Goal: Contribute content: Add original content to the website for others to see

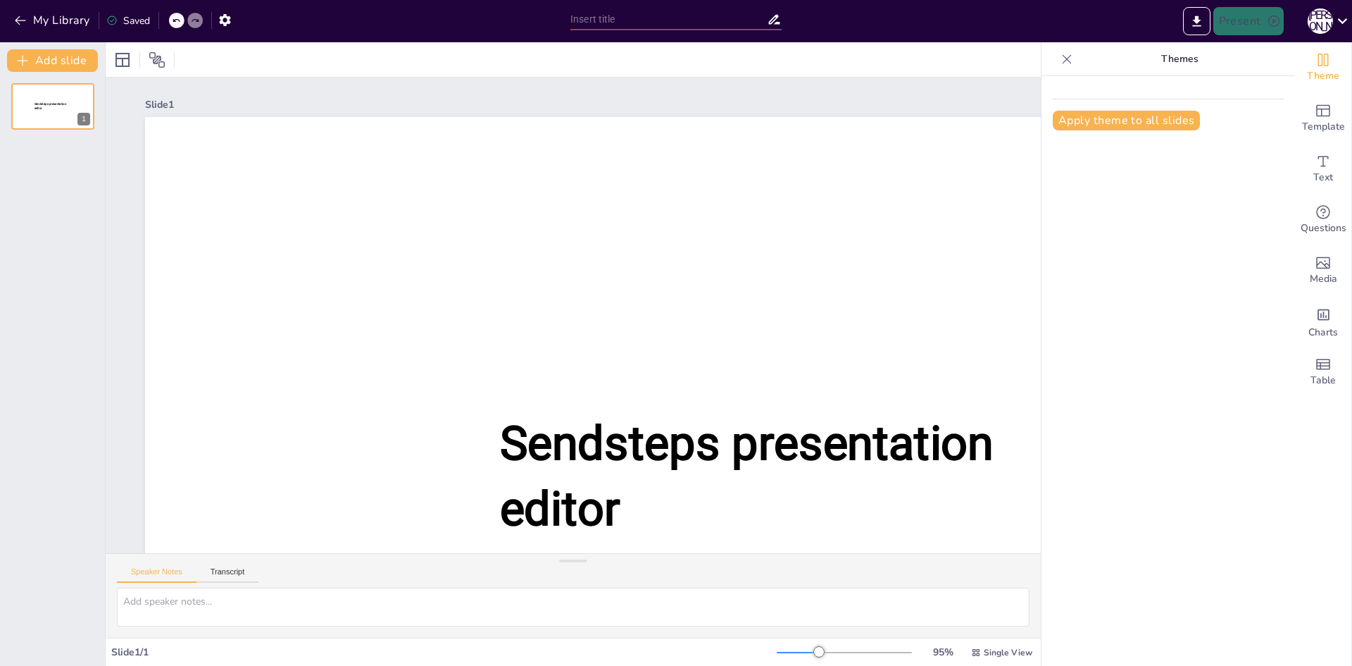
type input "New Sendsteps"
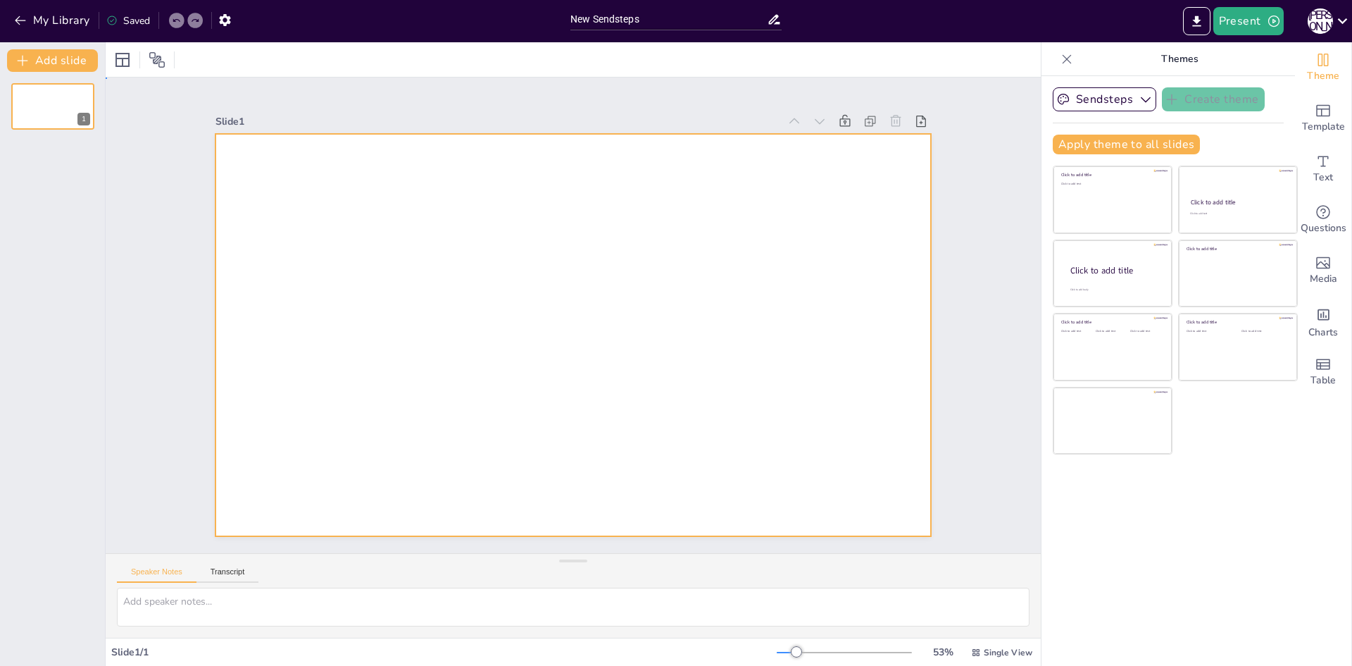
click at [599, 194] on div at bounding box center [573, 335] width 715 height 402
click at [1, 13] on div "My Library Saved" at bounding box center [119, 19] width 238 height 25
click at [32, 24] on button "My Library" at bounding box center [53, 20] width 85 height 23
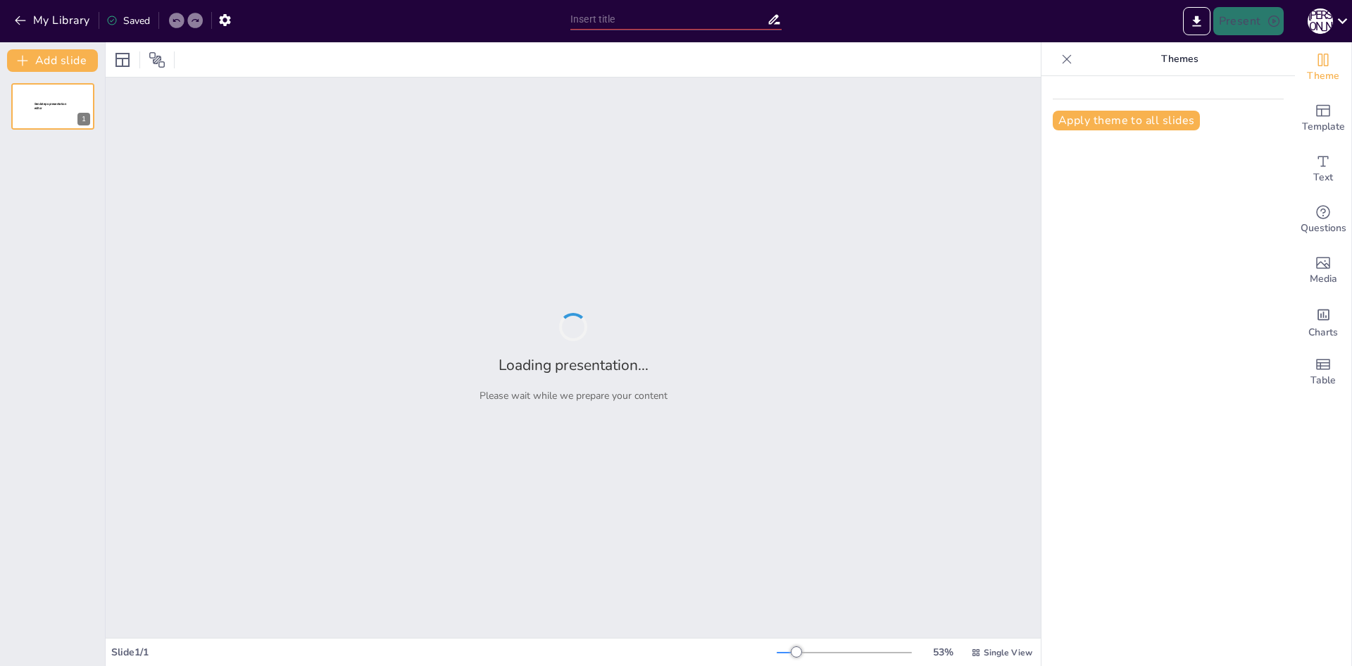
type input "Кулінарні технології в корейській кухні: Інновації та традиції"
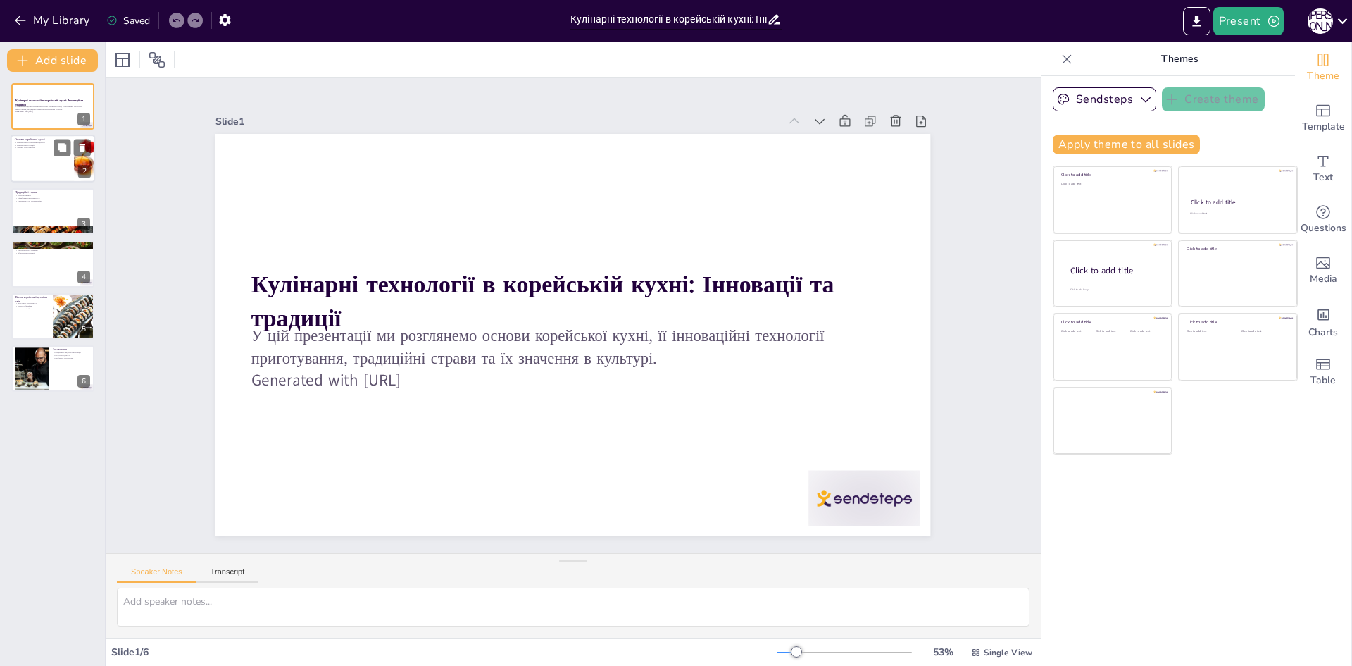
click at [42, 147] on p "Техніки приготування" at bounding box center [42, 148] width 55 height 3
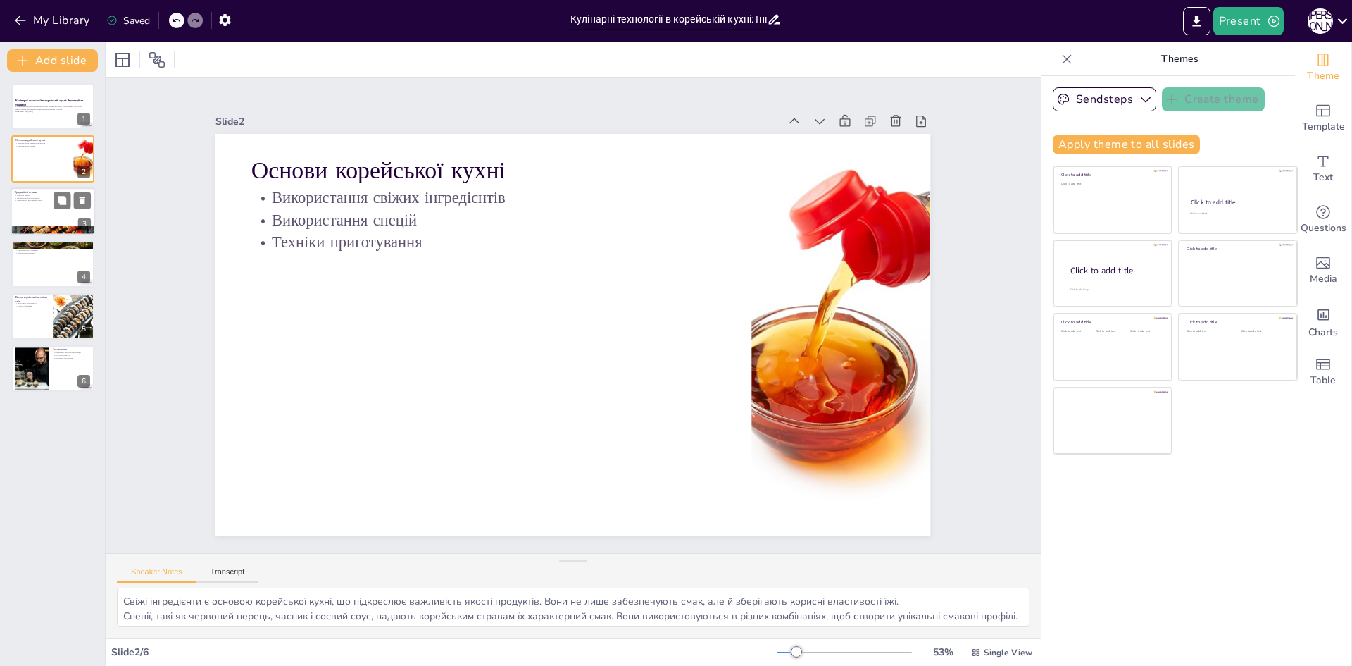
click at [42, 220] on div at bounding box center [53, 211] width 85 height 48
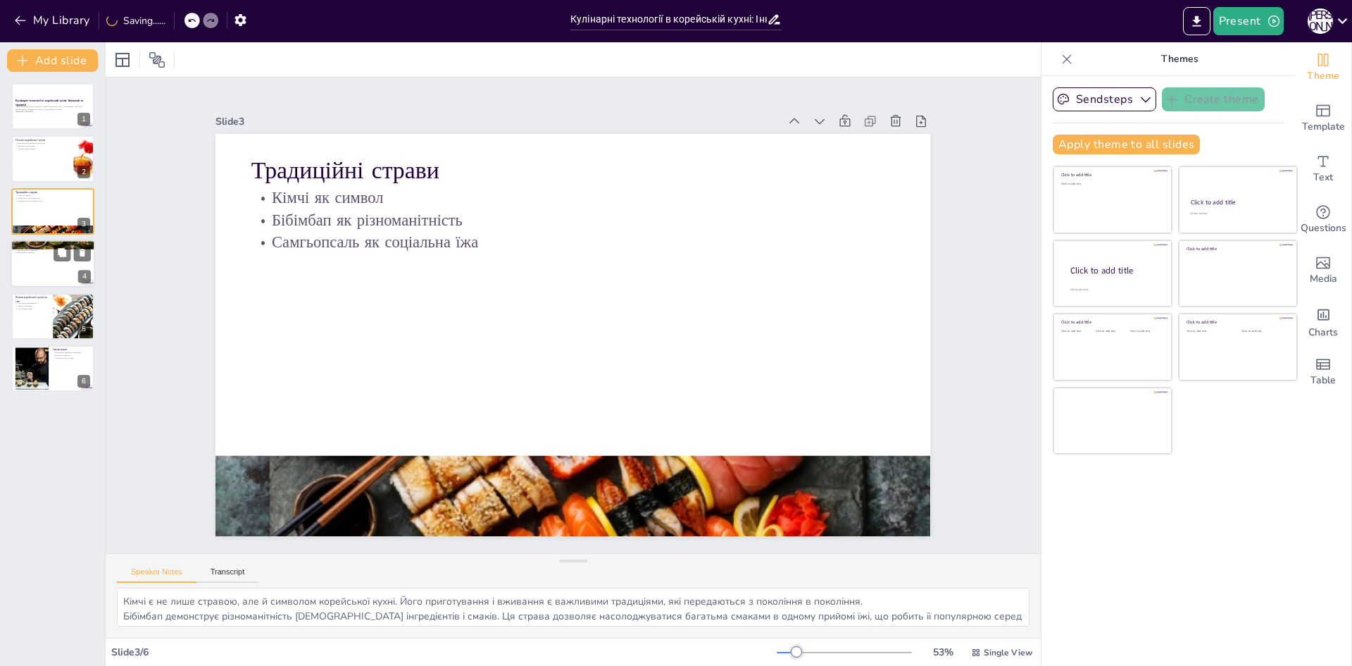
click at [27, 275] on div at bounding box center [53, 264] width 85 height 48
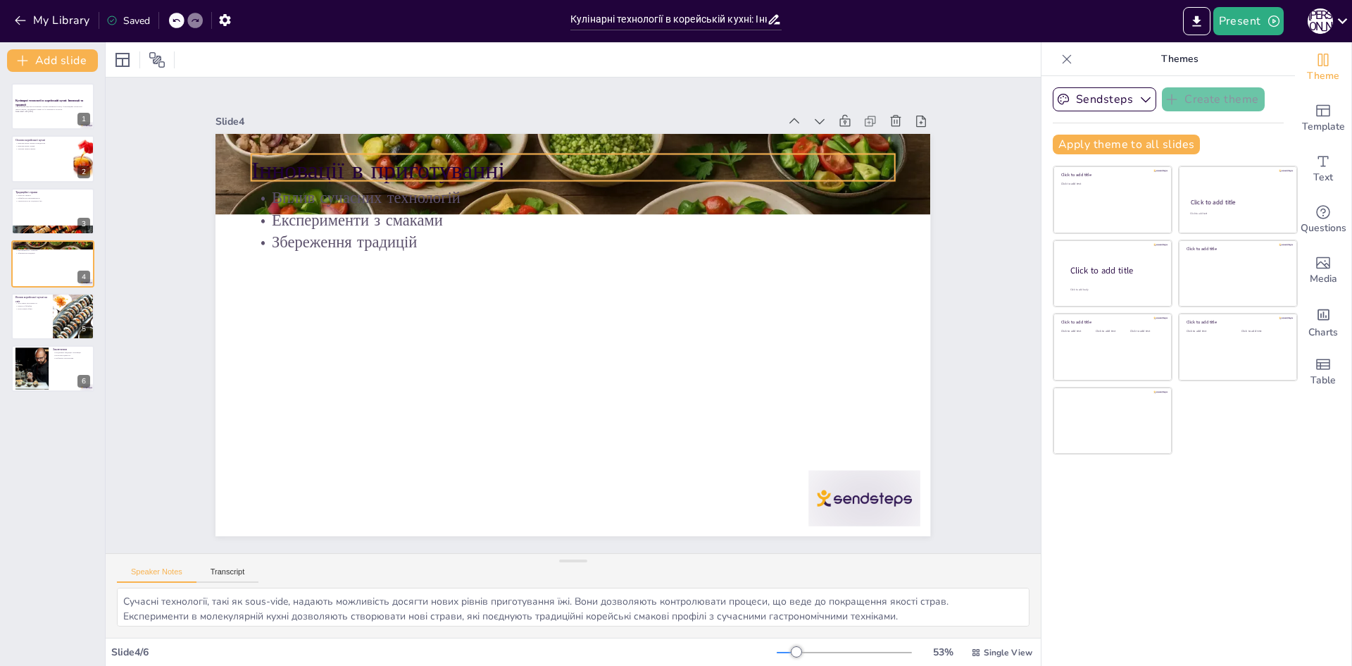
click at [290, 184] on div "Інновації в приготуванні Вплив сучасних технологій Експерименти з смаками Збере…" at bounding box center [630, 142] width 680 height 221
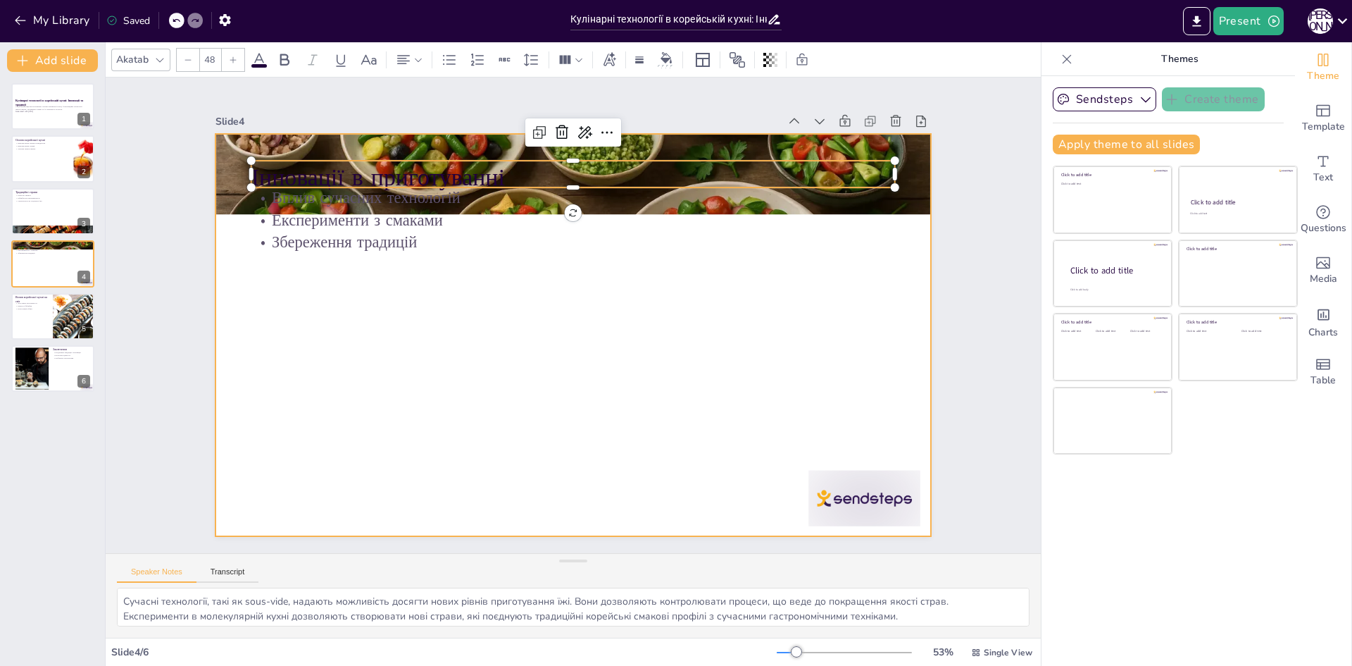
click at [502, 279] on div at bounding box center [581, 297] width 817 height 658
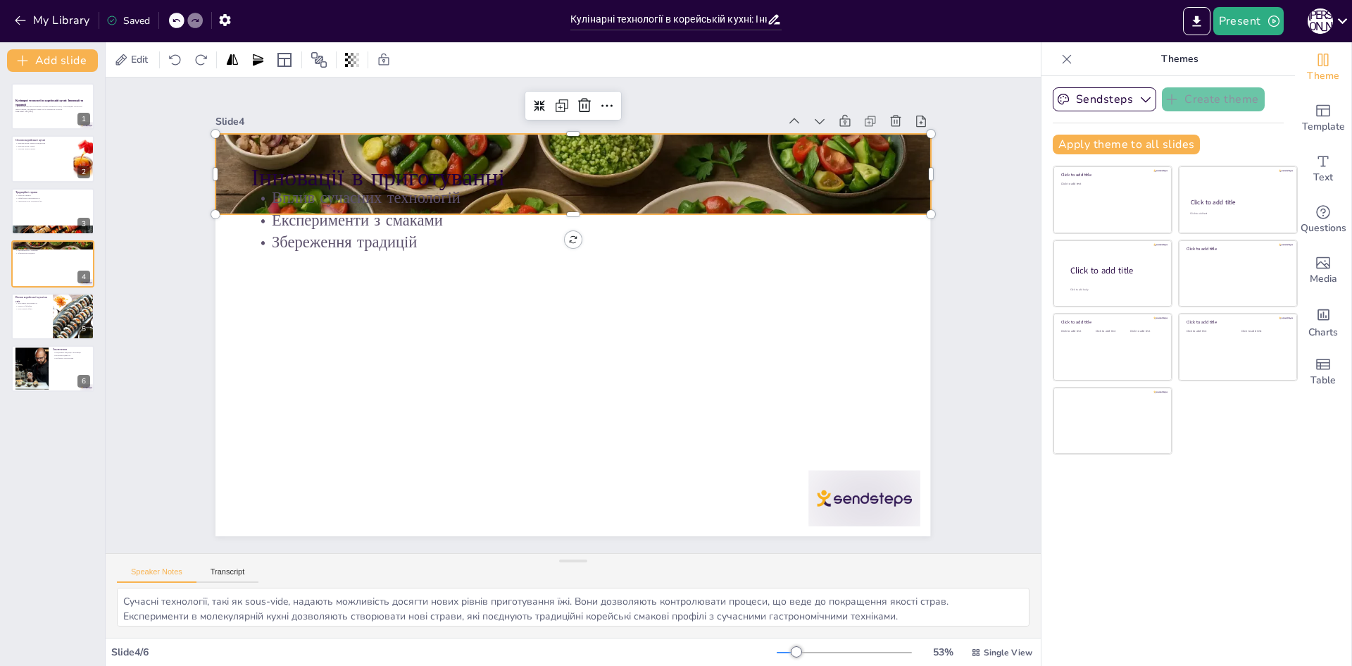
click at [912, 148] on div at bounding box center [631, 185] width 799 height 617
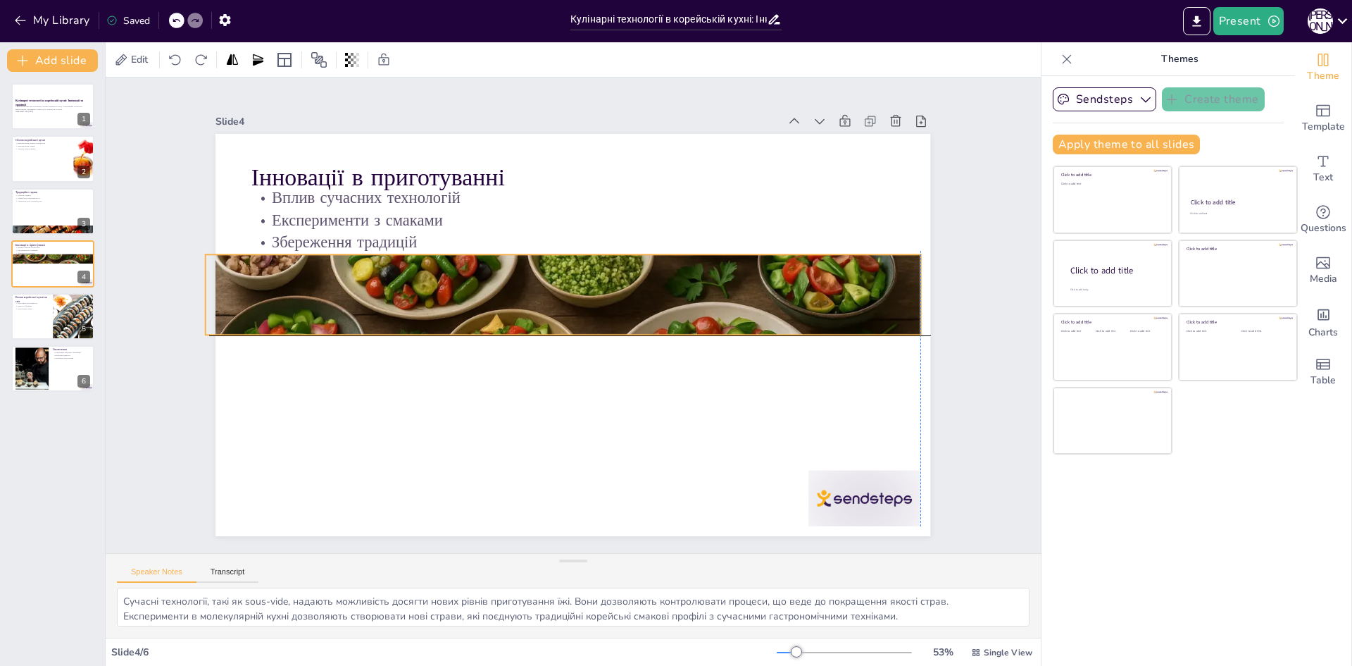
drag, startPoint x: 900, startPoint y: 166, endPoint x: 895, endPoint y: 270, distance: 104.4
click at [895, 270] on div at bounding box center [565, 293] width 749 height 430
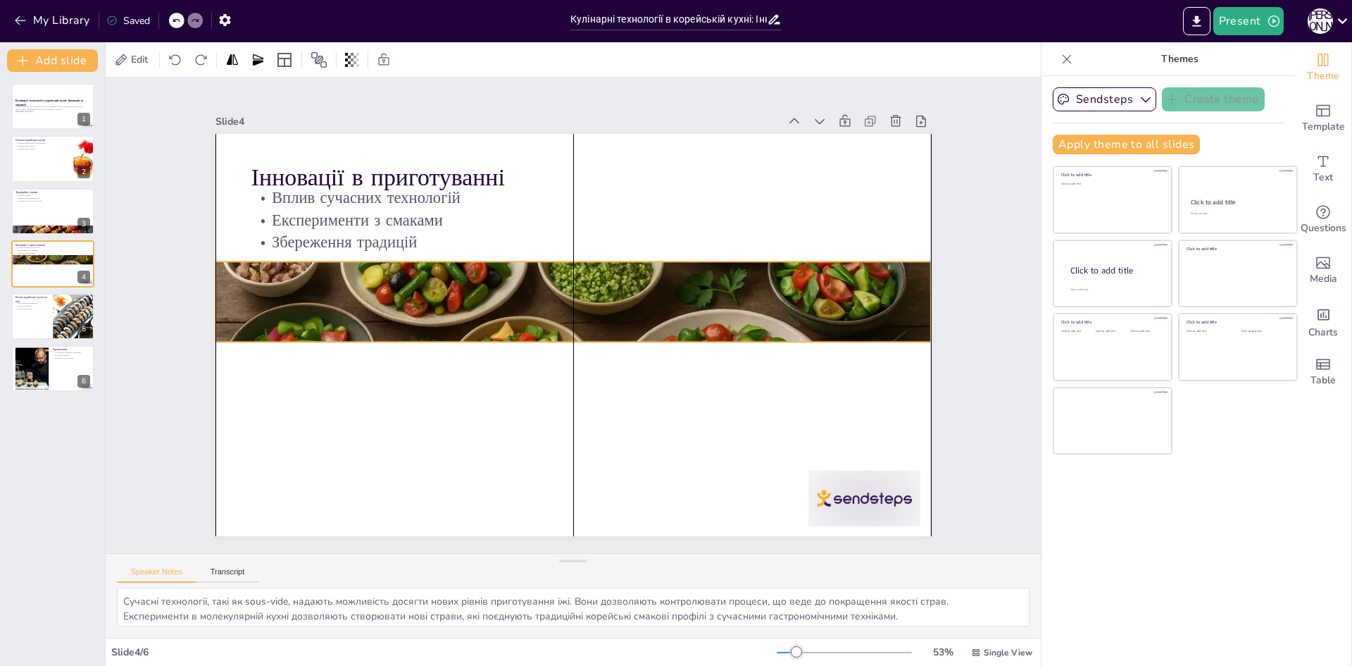
drag, startPoint x: 745, startPoint y: 313, endPoint x: 752, endPoint y: 321, distance: 10.5
click at [752, 321] on div at bounding box center [575, 302] width 749 height 430
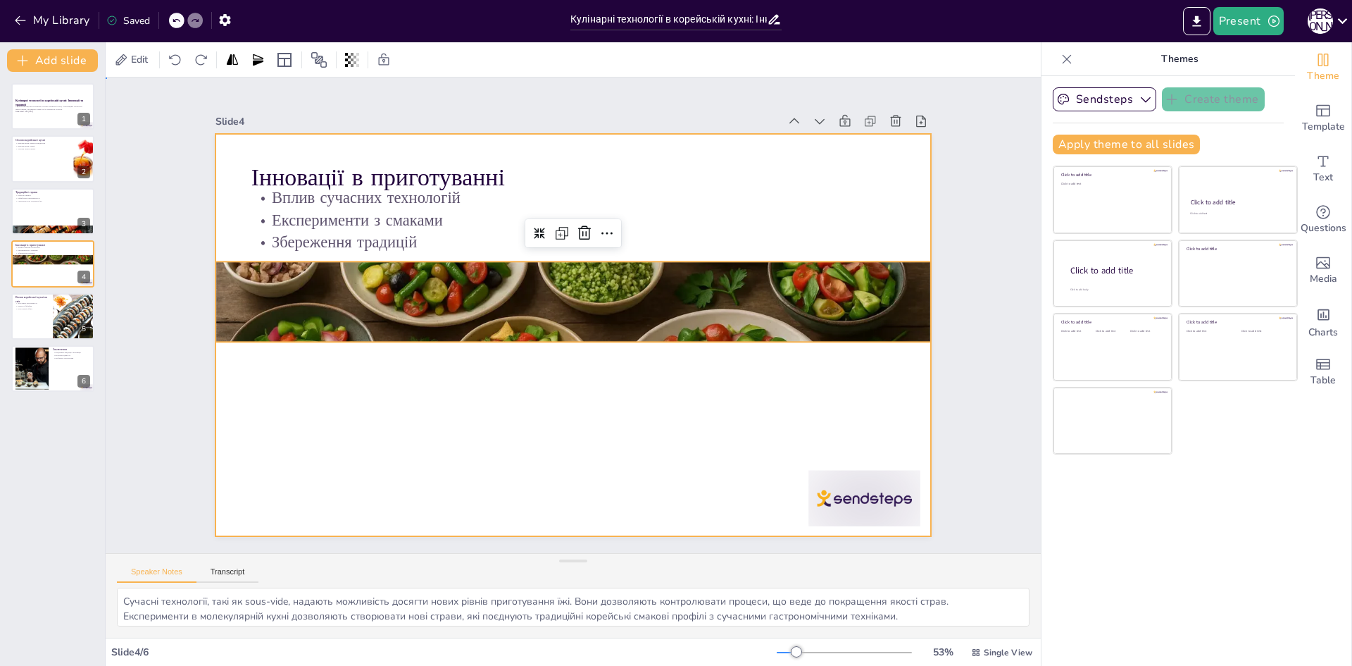
click at [475, 486] on div at bounding box center [570, 334] width 753 height 475
click at [32, 322] on div at bounding box center [53, 316] width 85 height 48
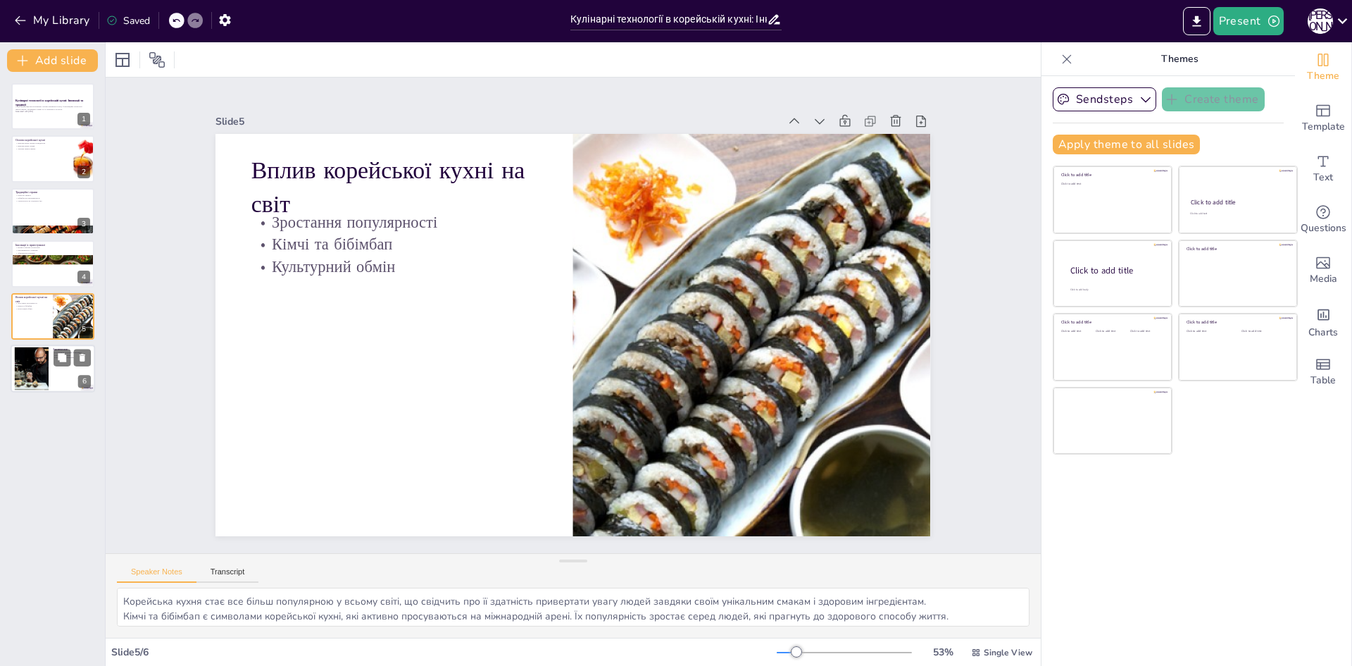
click at [39, 374] on div at bounding box center [32, 368] width 74 height 43
type textarea "Корейська кухня відзначається унікальним поєднанням традицій та інновацій, що р…"
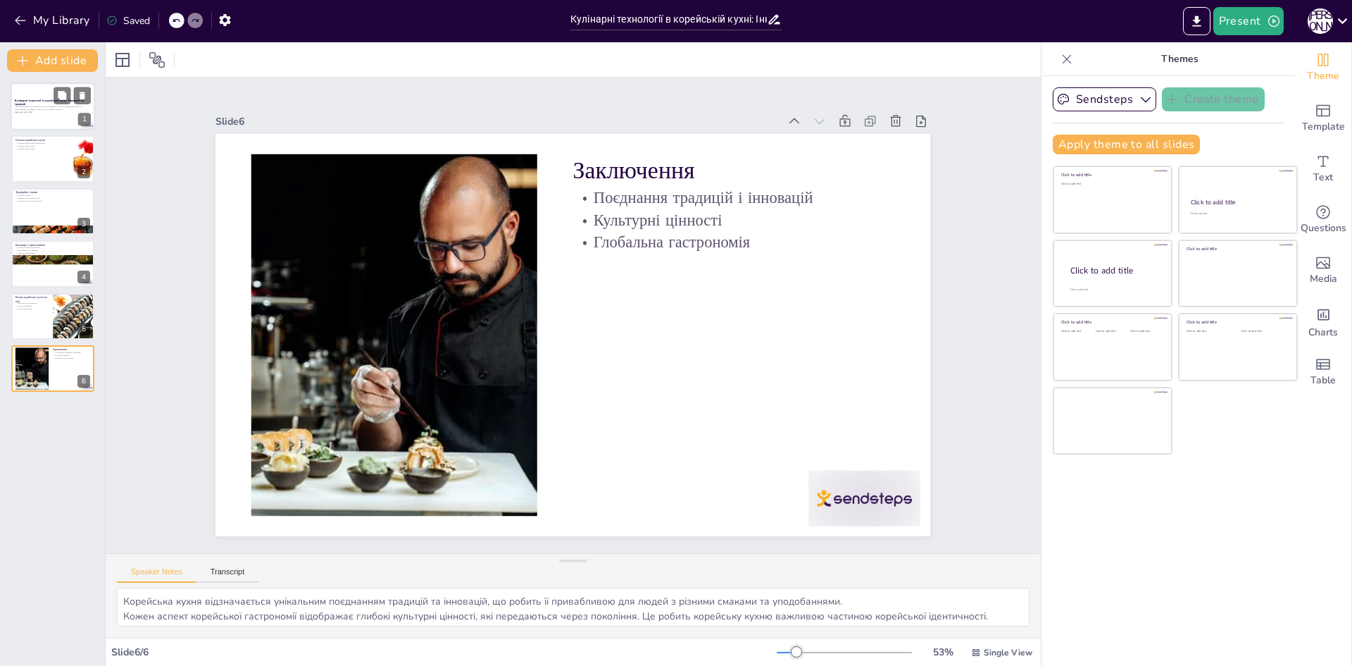
click at [36, 95] on div at bounding box center [53, 106] width 85 height 48
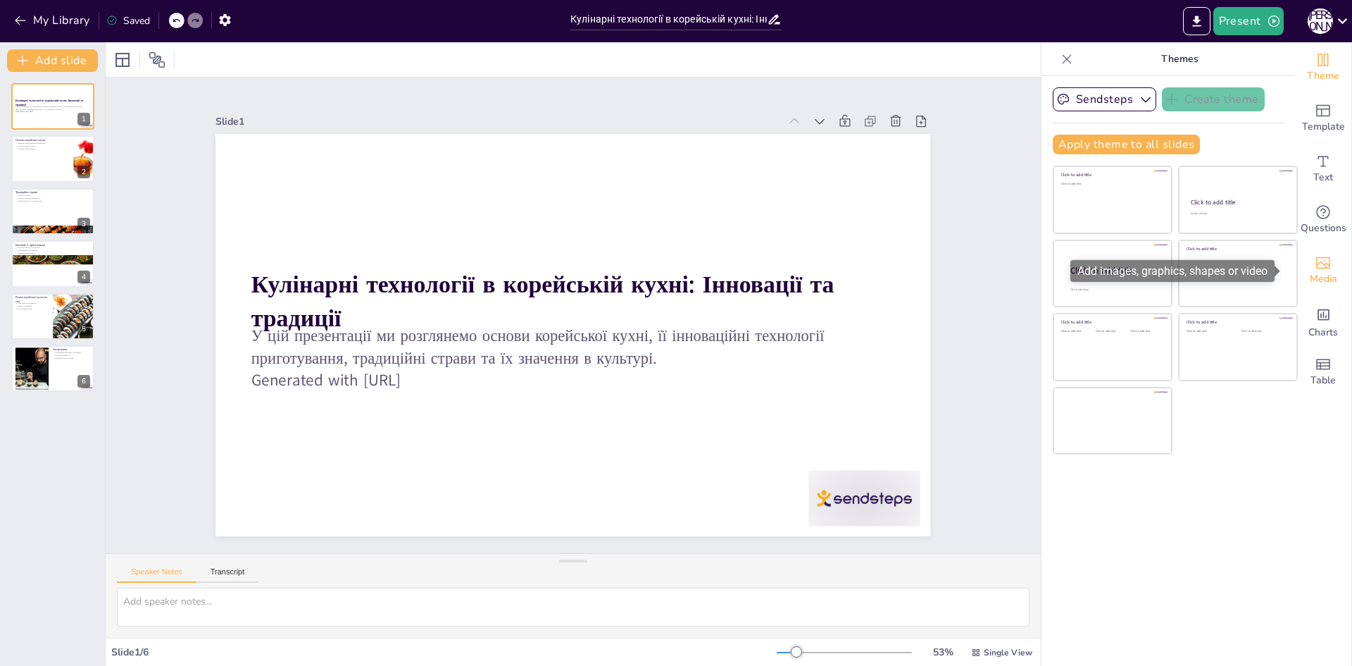
click at [1310, 271] on span "Media" at bounding box center [1323, 278] width 27 height 15
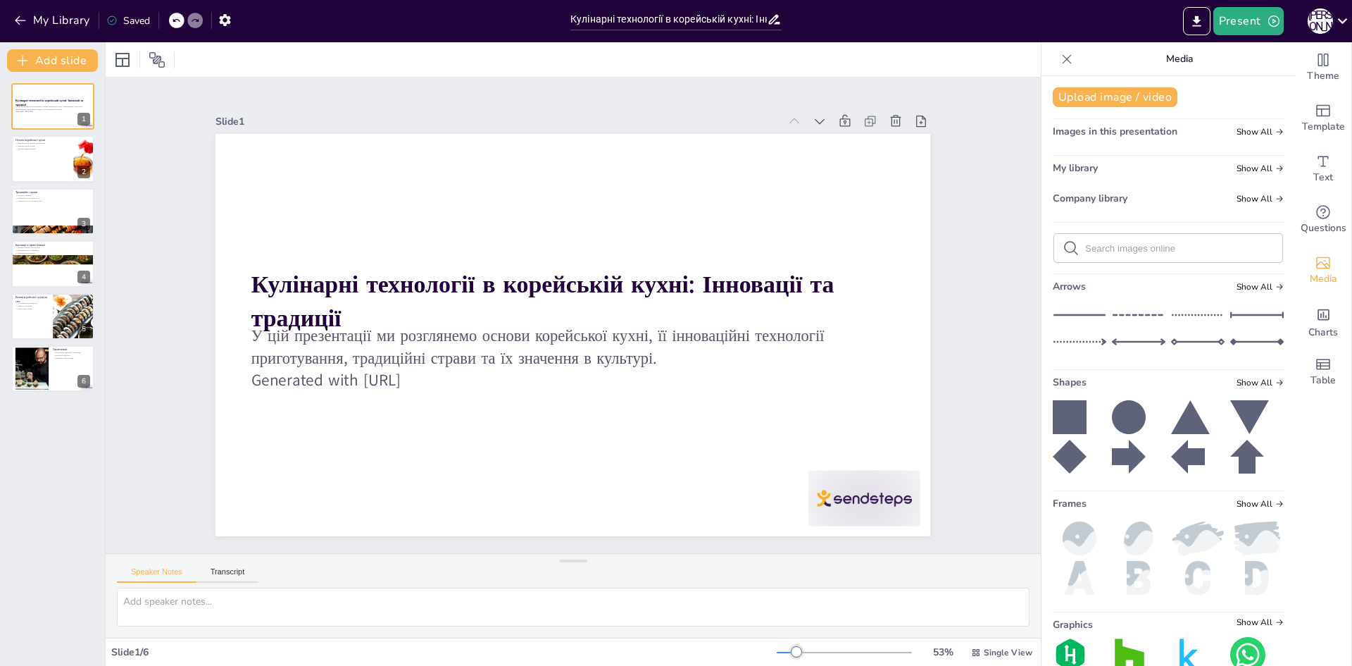
scroll to position [70, 0]
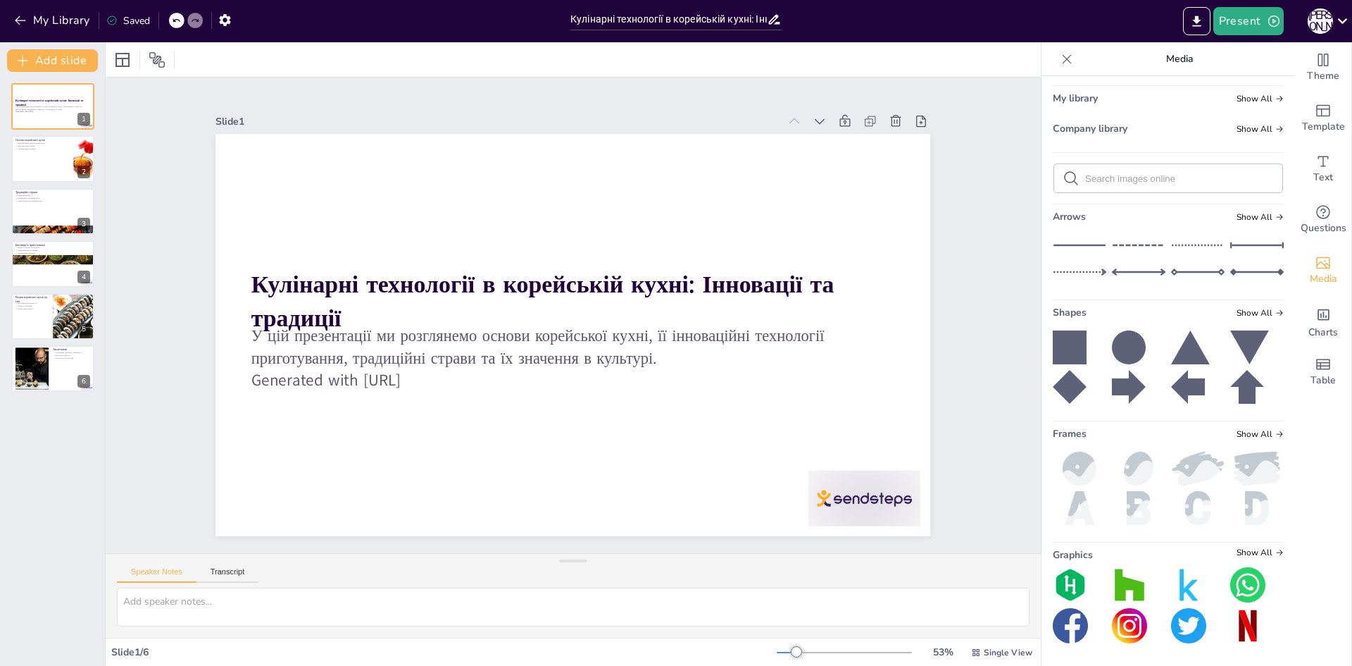
click at [1112, 621] on img at bounding box center [1129, 625] width 35 height 35
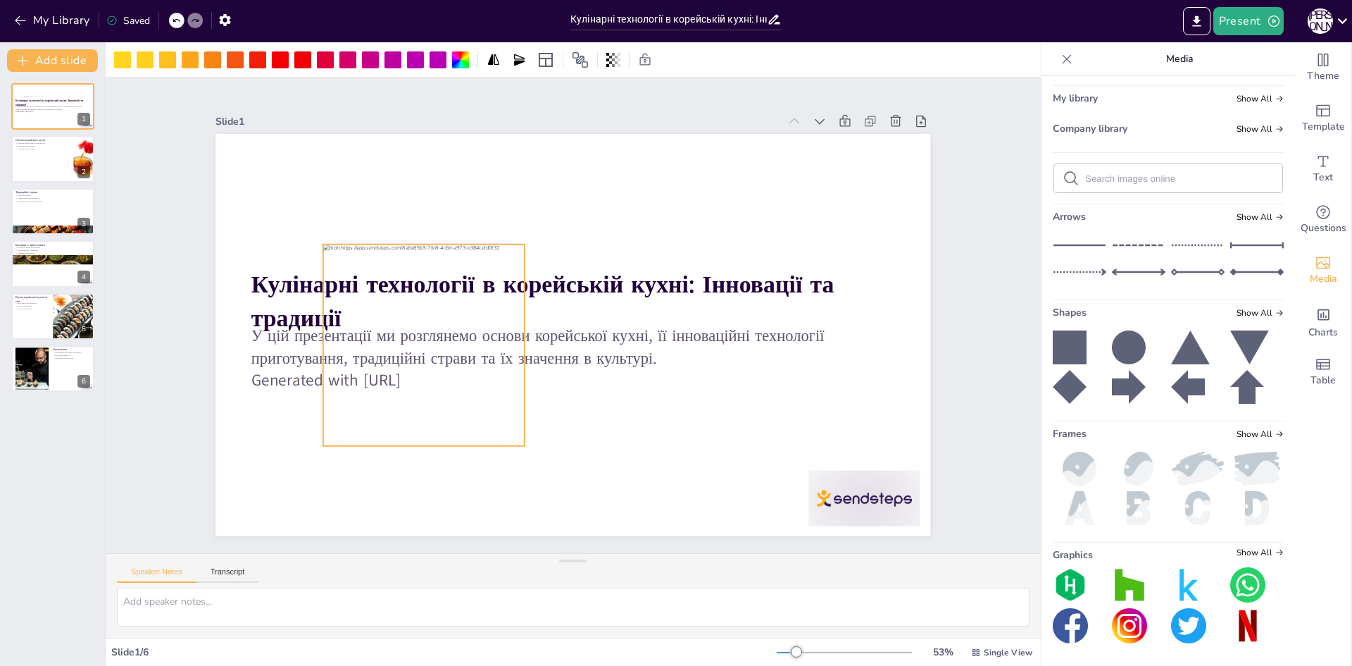
drag, startPoint x: 568, startPoint y: 361, endPoint x: 409, endPoint y: 368, distance: 158.7
click at [411, 368] on div at bounding box center [421, 313] width 239 height 239
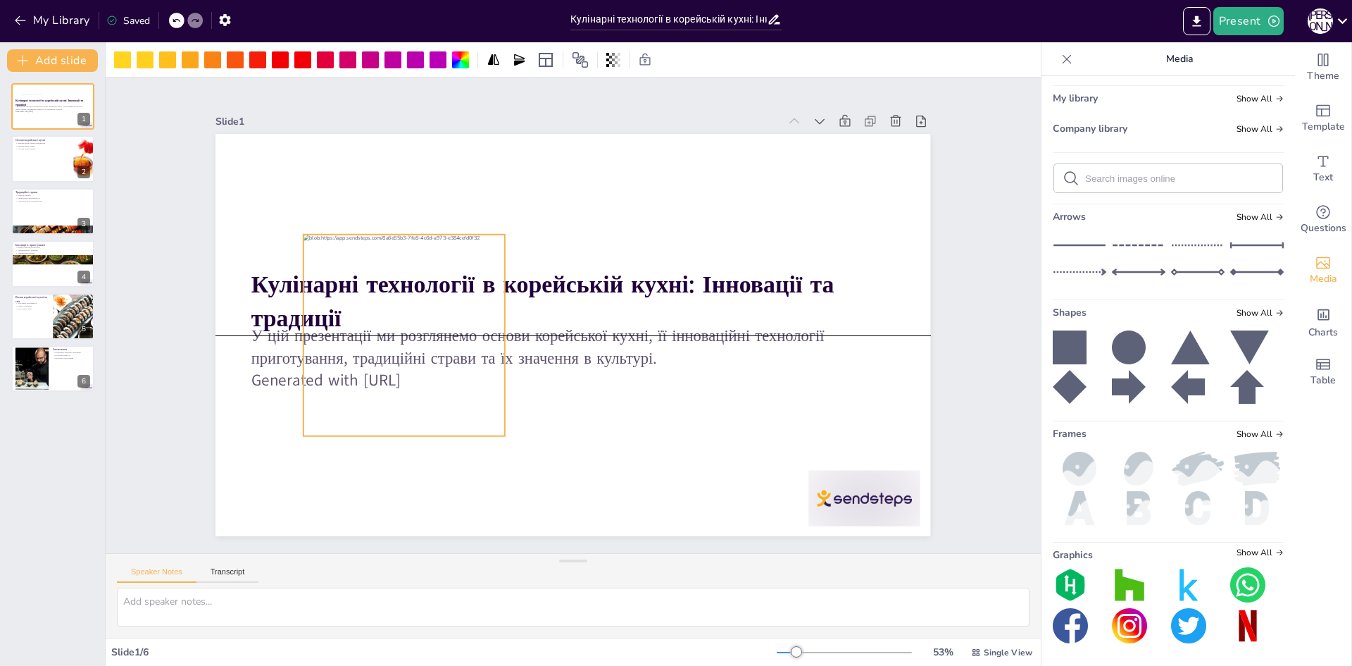
drag, startPoint x: 373, startPoint y: 362, endPoint x: 329, endPoint y: 346, distance: 46.6
click at [329, 346] on div at bounding box center [404, 299] width 239 height 239
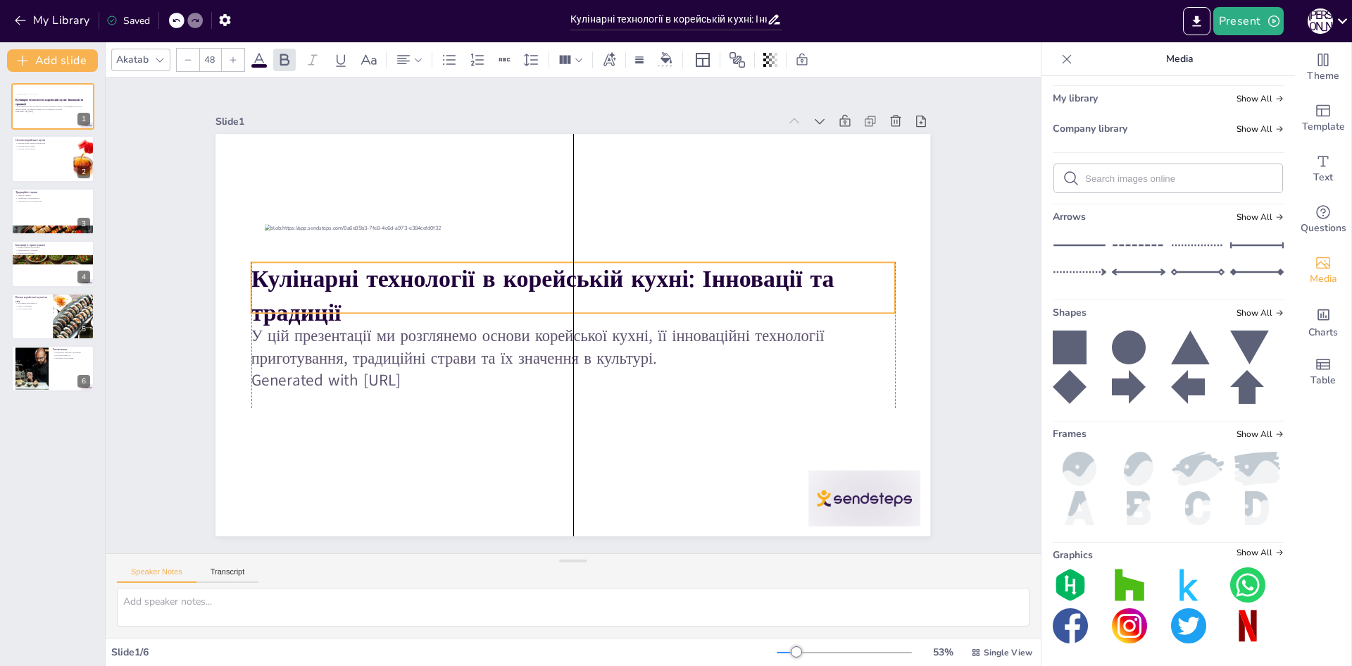
drag, startPoint x: 508, startPoint y: 289, endPoint x: 514, endPoint y: 283, distance: 8.0
click at [514, 283] on strong "Кулінарні технології в корейській кухні: Інновації та традиції" at bounding box center [545, 276] width 587 height 93
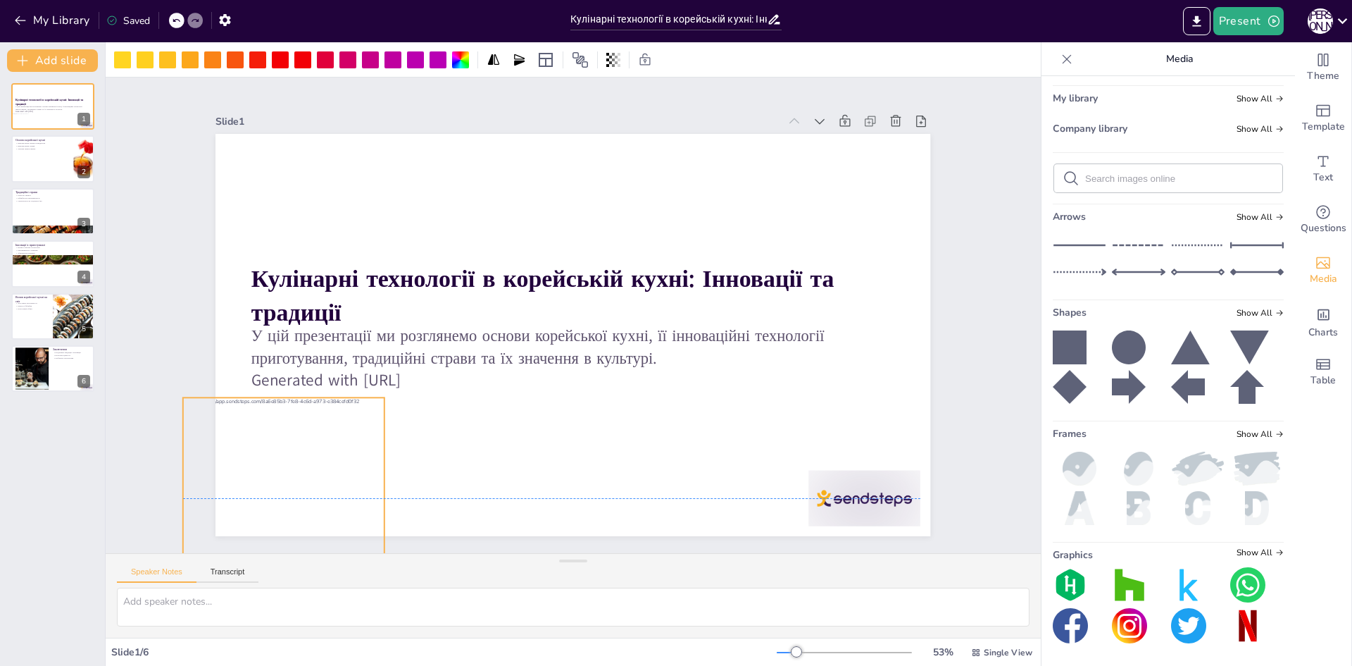
drag, startPoint x: 353, startPoint y: 348, endPoint x: 271, endPoint y: 519, distance: 189.7
click at [271, 519] on div at bounding box center [252, 434] width 239 height 239
click at [1317, 318] on icon "Add charts and graphs" at bounding box center [1324, 314] width 15 height 15
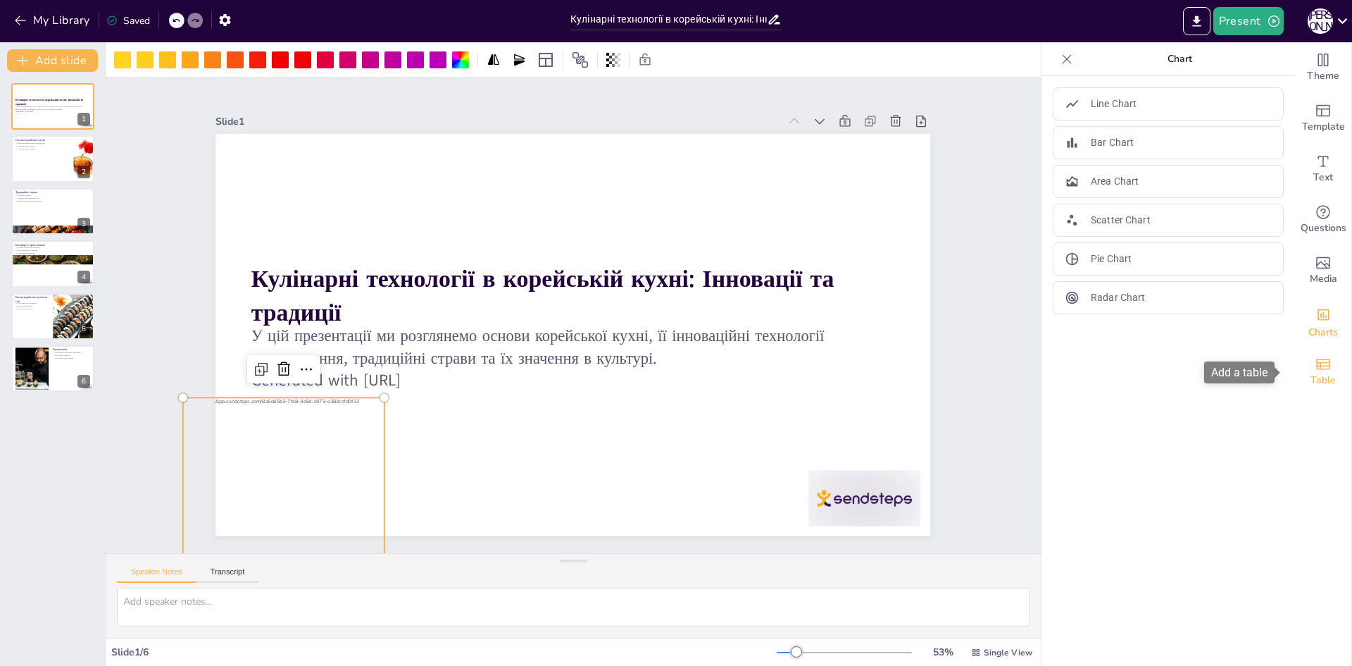
click at [1315, 364] on icon "Add a table" at bounding box center [1323, 364] width 17 height 17
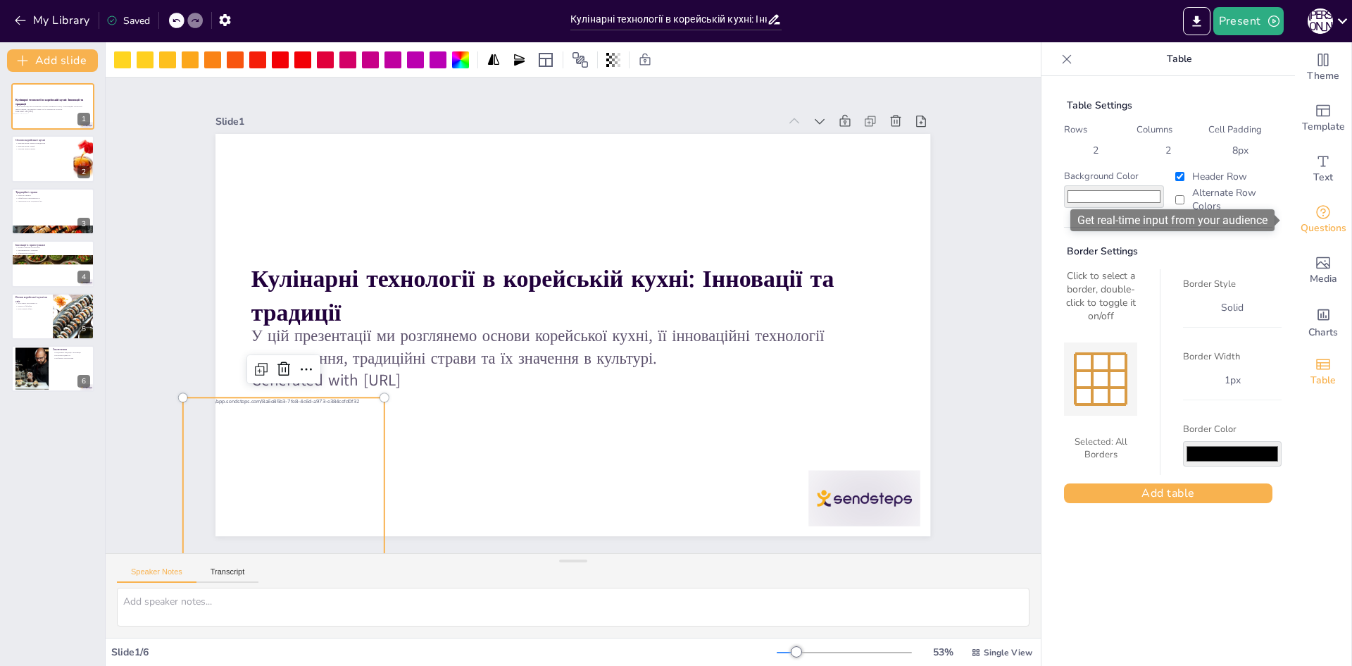
click at [1315, 216] on icon "Get real-time input from your audience" at bounding box center [1323, 212] width 17 height 17
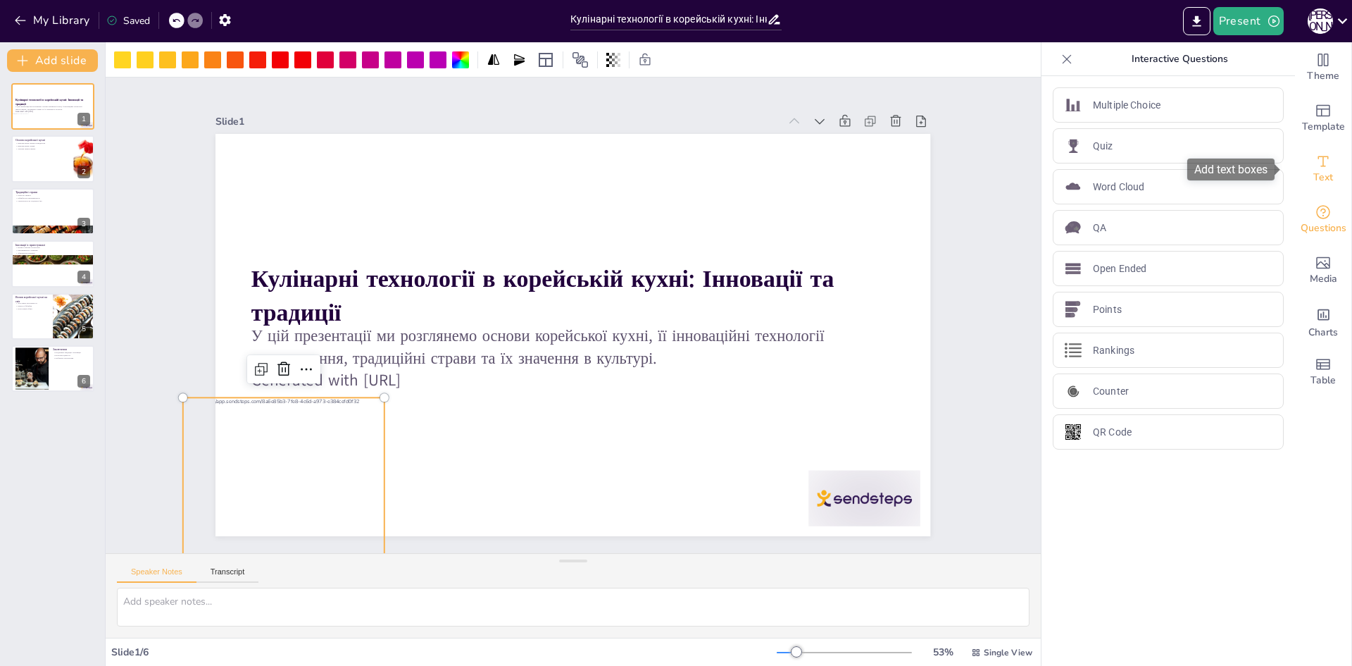
click at [1321, 160] on div "Text" at bounding box center [1323, 169] width 56 height 51
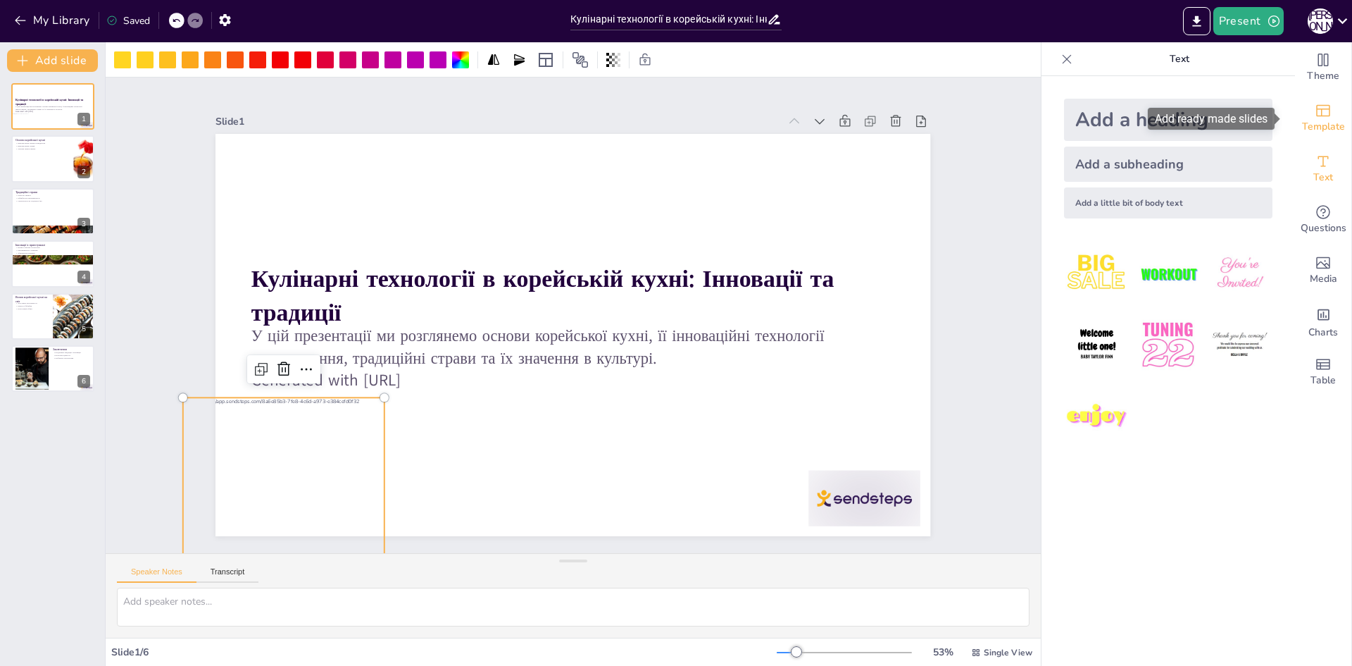
click at [1316, 119] on span "Template" at bounding box center [1323, 126] width 43 height 15
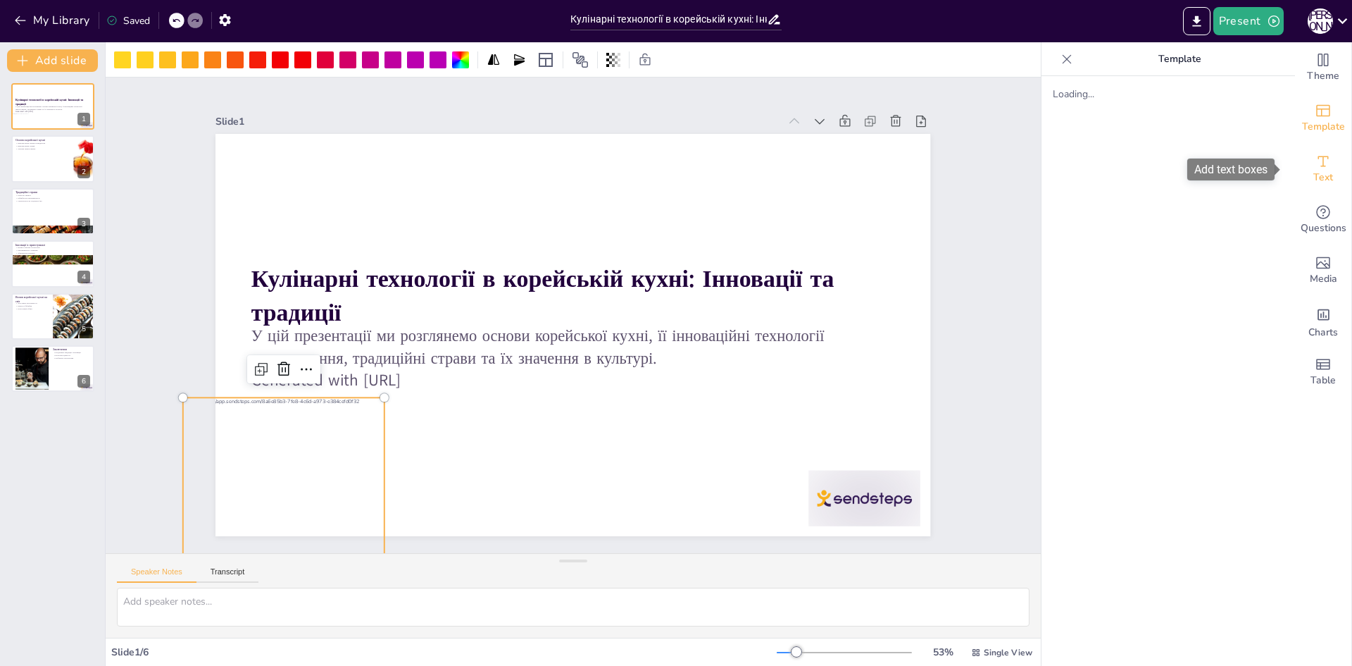
click at [1317, 159] on icon "Add text boxes" at bounding box center [1323, 161] width 17 height 17
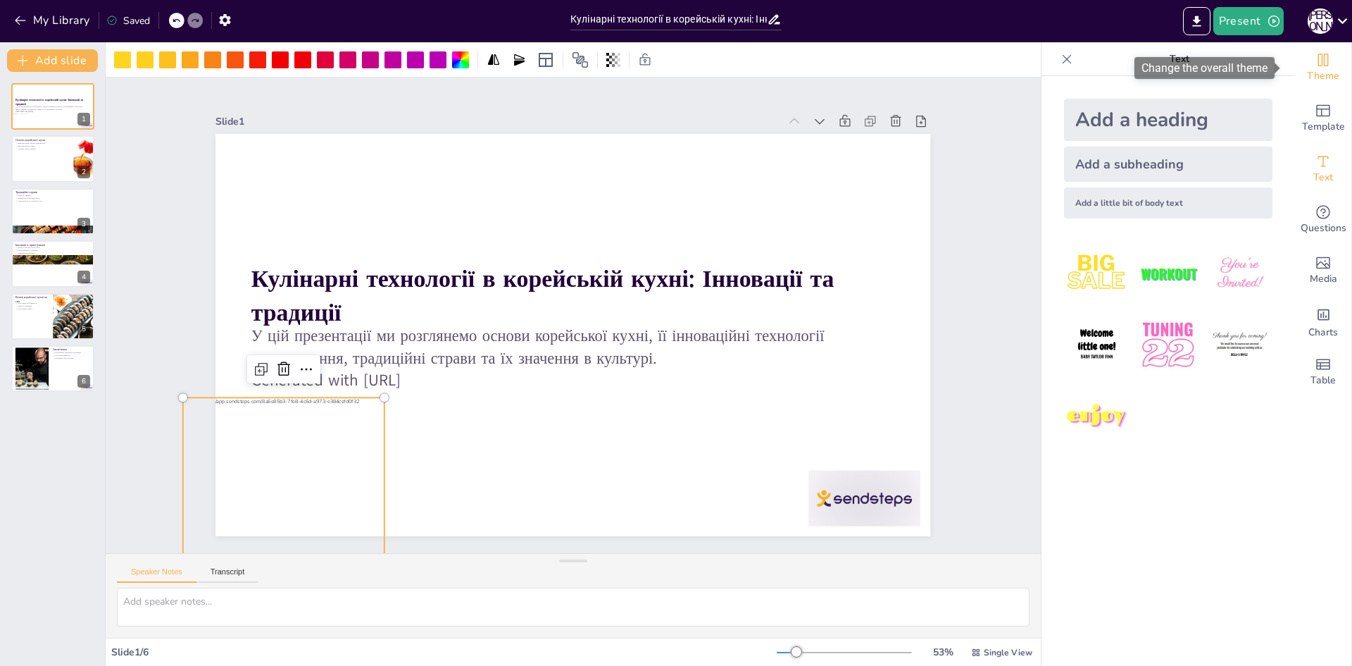
click at [1316, 78] on span "Theme" at bounding box center [1323, 75] width 32 height 15
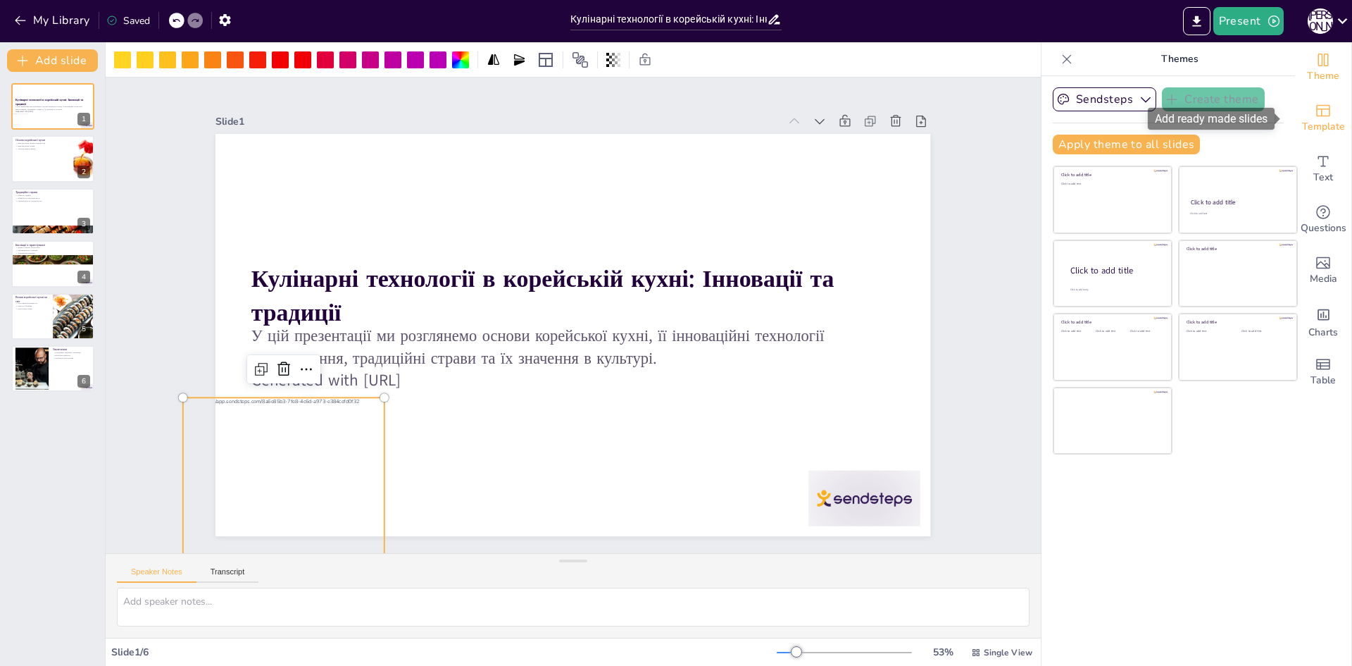
click at [1302, 129] on span "Template" at bounding box center [1323, 126] width 43 height 15
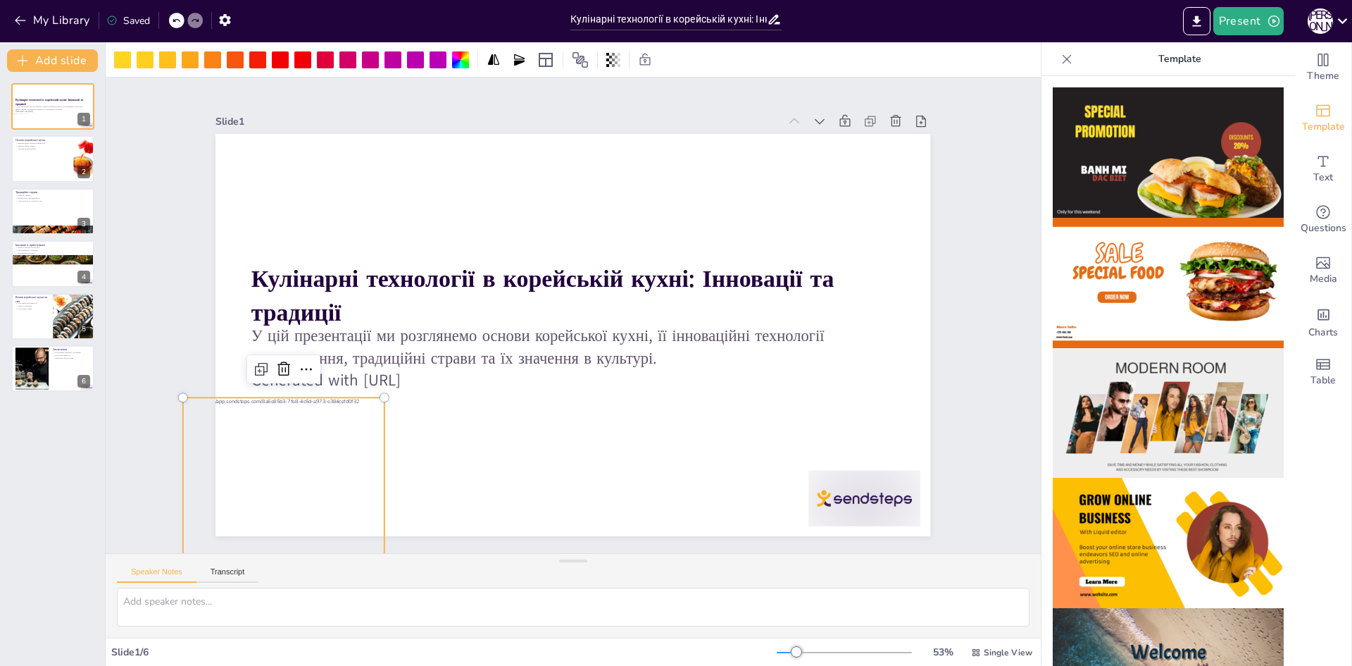
click at [1165, 192] on img at bounding box center [1168, 152] width 231 height 130
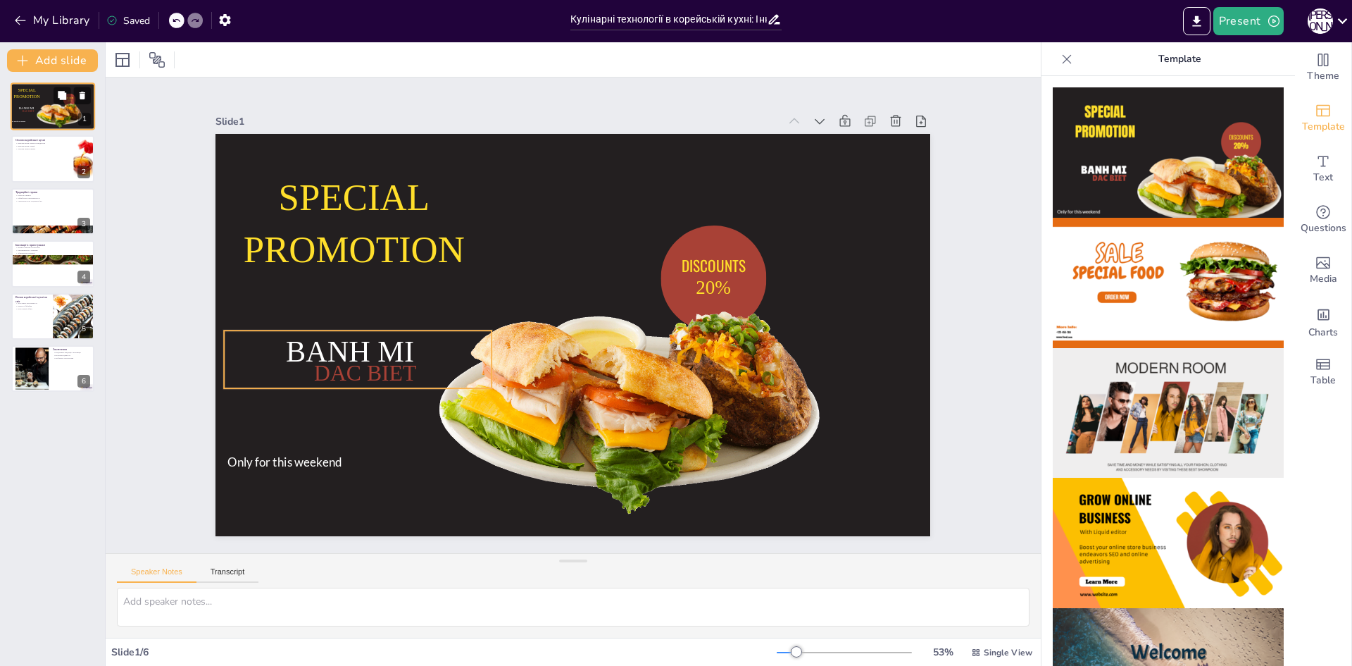
click at [35, 107] on p "BANH MI" at bounding box center [26, 108] width 30 height 5
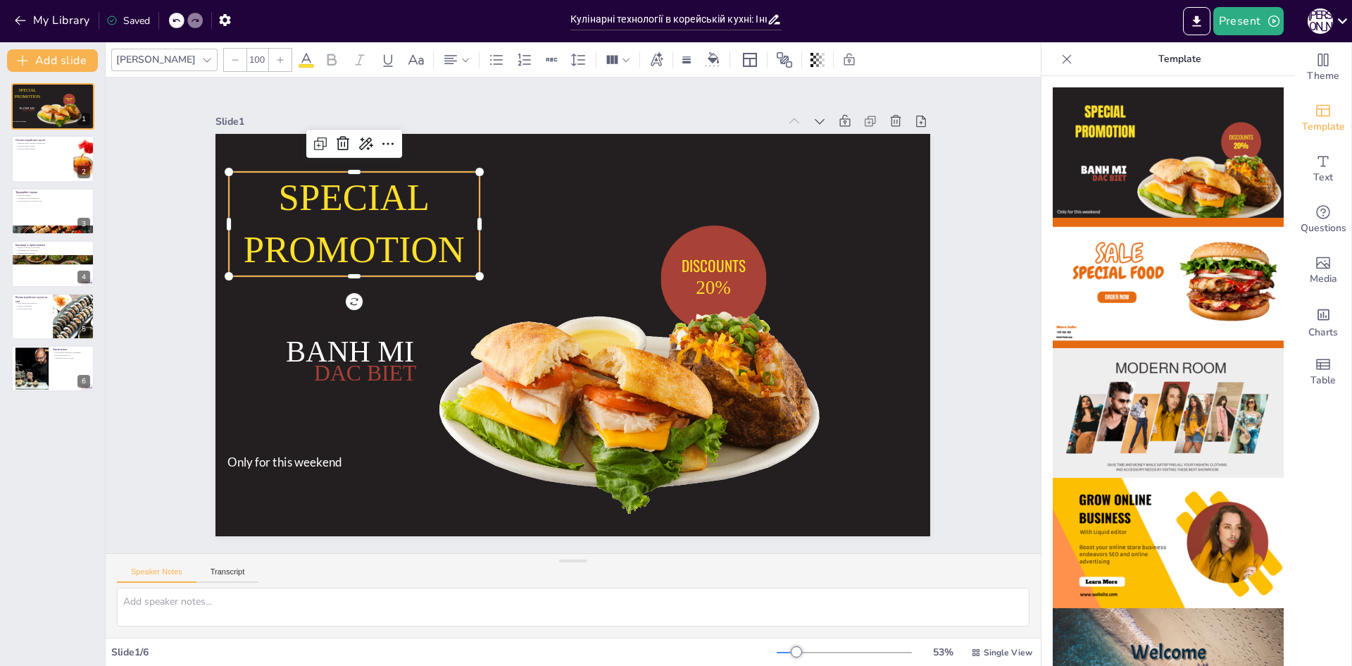
click at [400, 249] on p "SPECIAL PROMOTION" at bounding box center [394, 161] width 270 height 177
drag, startPoint x: 564, startPoint y: 231, endPoint x: 601, endPoint y: 226, distance: 37.7
click at [576, 230] on div at bounding box center [553, 317] width 475 height 753
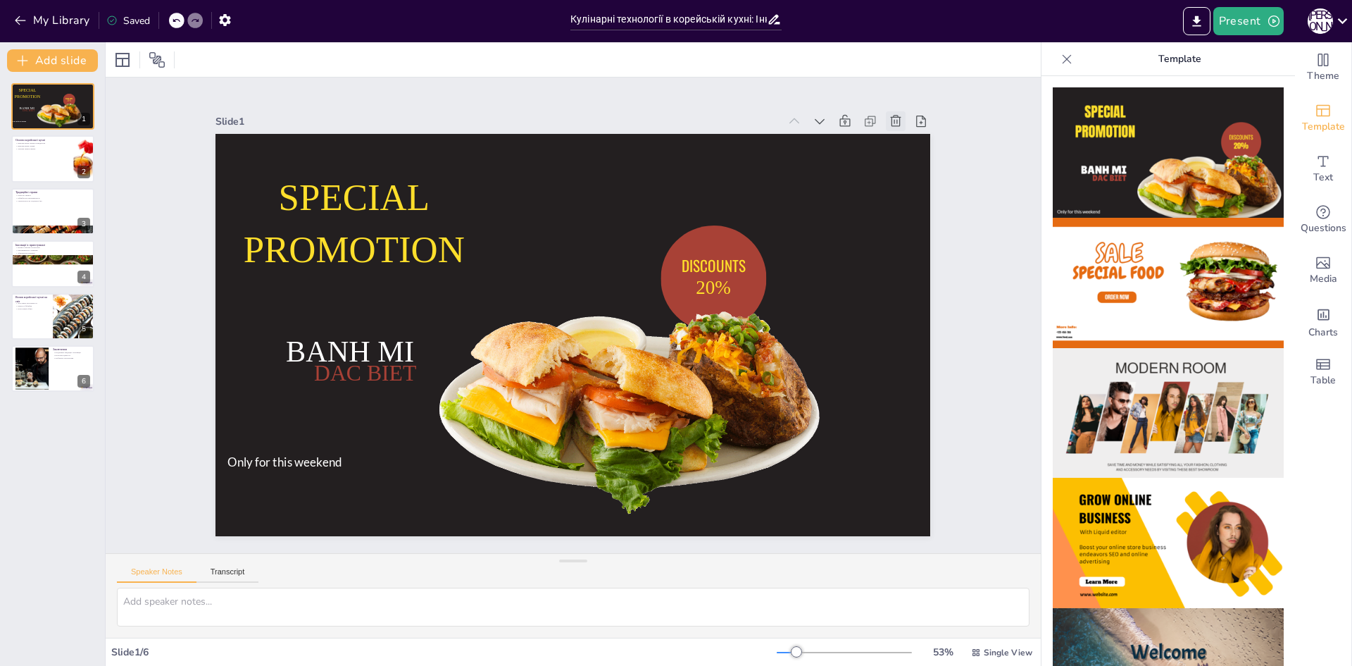
click at [931, 222] on icon at bounding box center [940, 231] width 18 height 18
type textarea "Свіжі інгредієнти є основою корейської кухні, що підкреслює важливість якості п…"
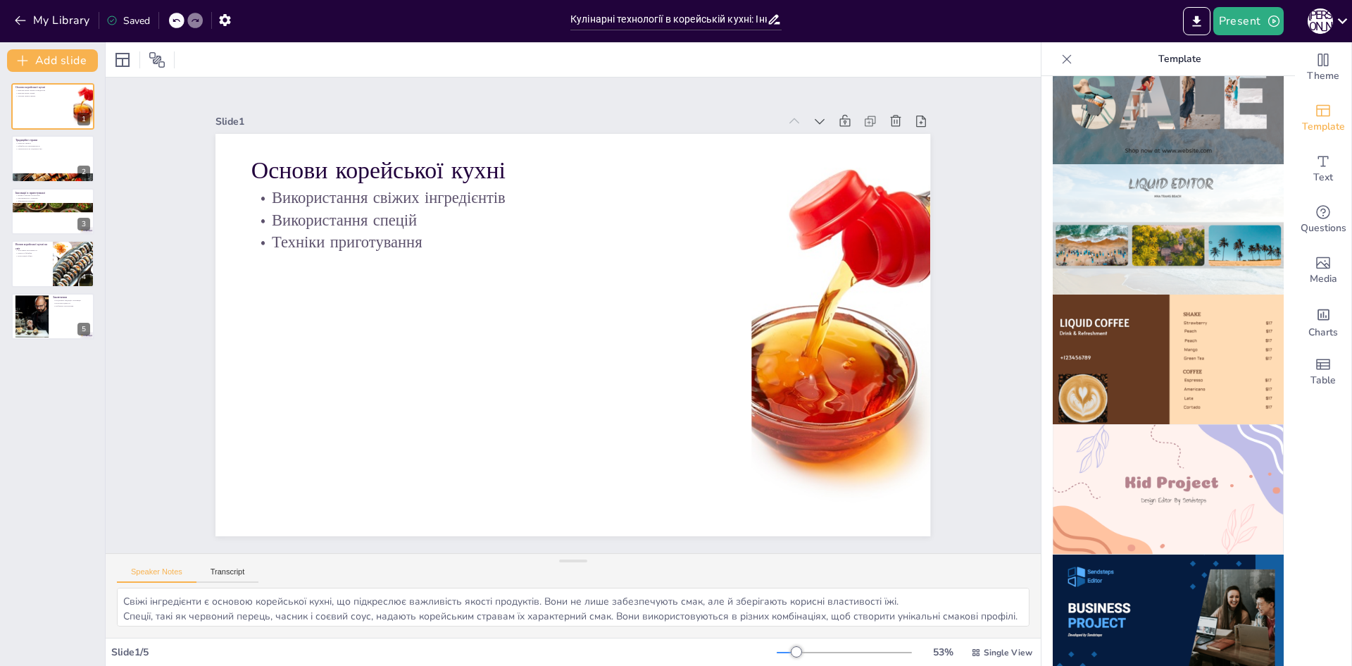
scroll to position [845, 0]
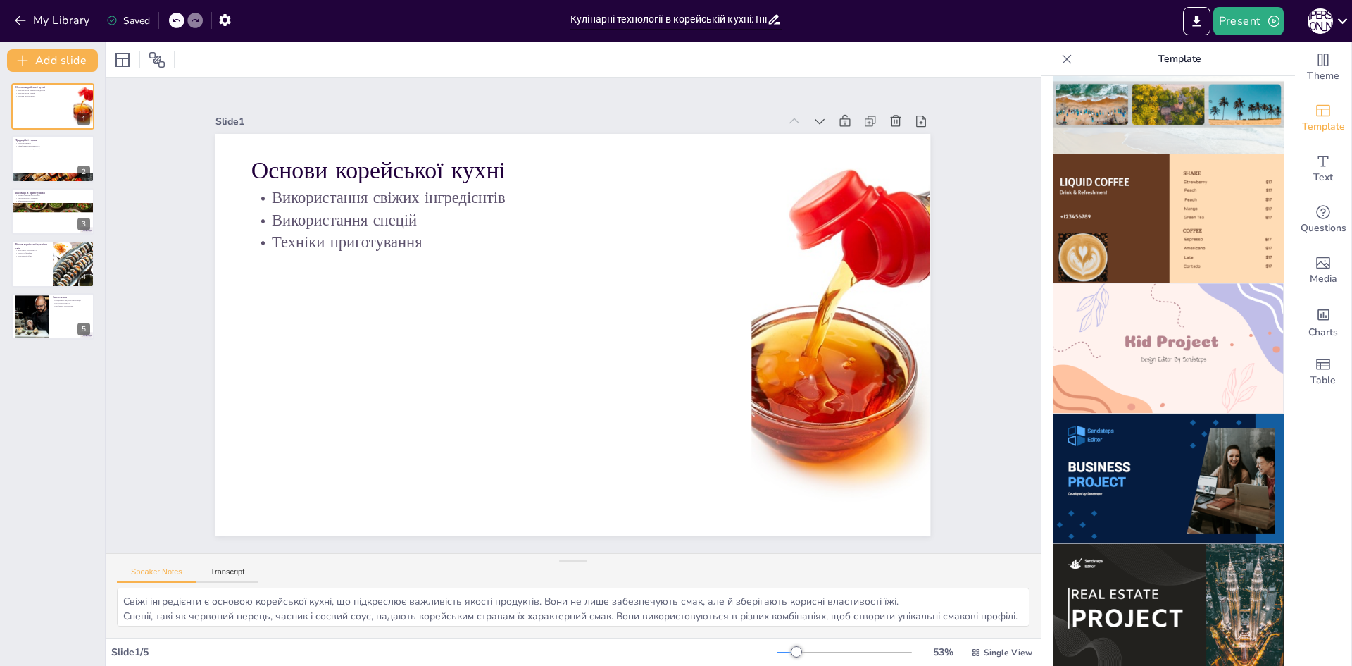
click at [1152, 287] on img at bounding box center [1168, 348] width 231 height 130
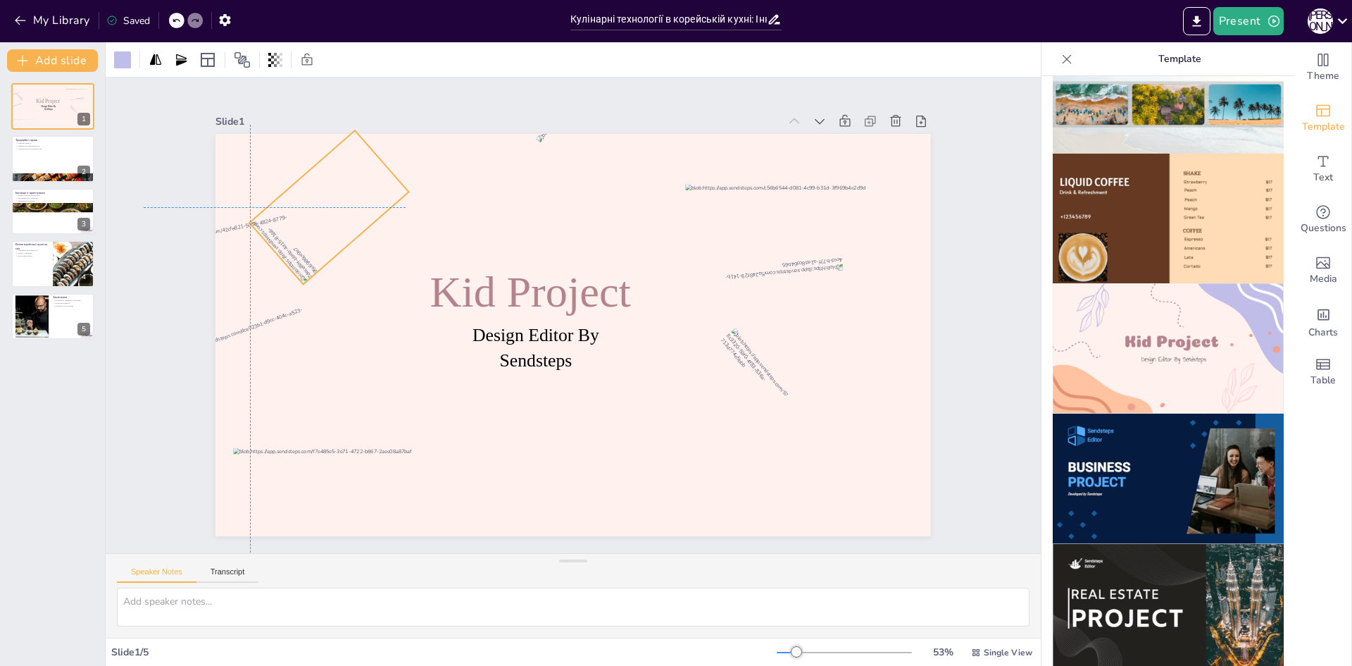
drag, startPoint x: 285, startPoint y: 199, endPoint x: 276, endPoint y: 199, distance: 9.2
click at [285, 199] on div at bounding box center [357, 158] width 163 height 139
click at [597, 81] on div "Slide 1 Design Editor By Sendsteps Kid Project Slide 2 Традиційні страви Кімчі …" at bounding box center [573, 315] width 935 height 1036
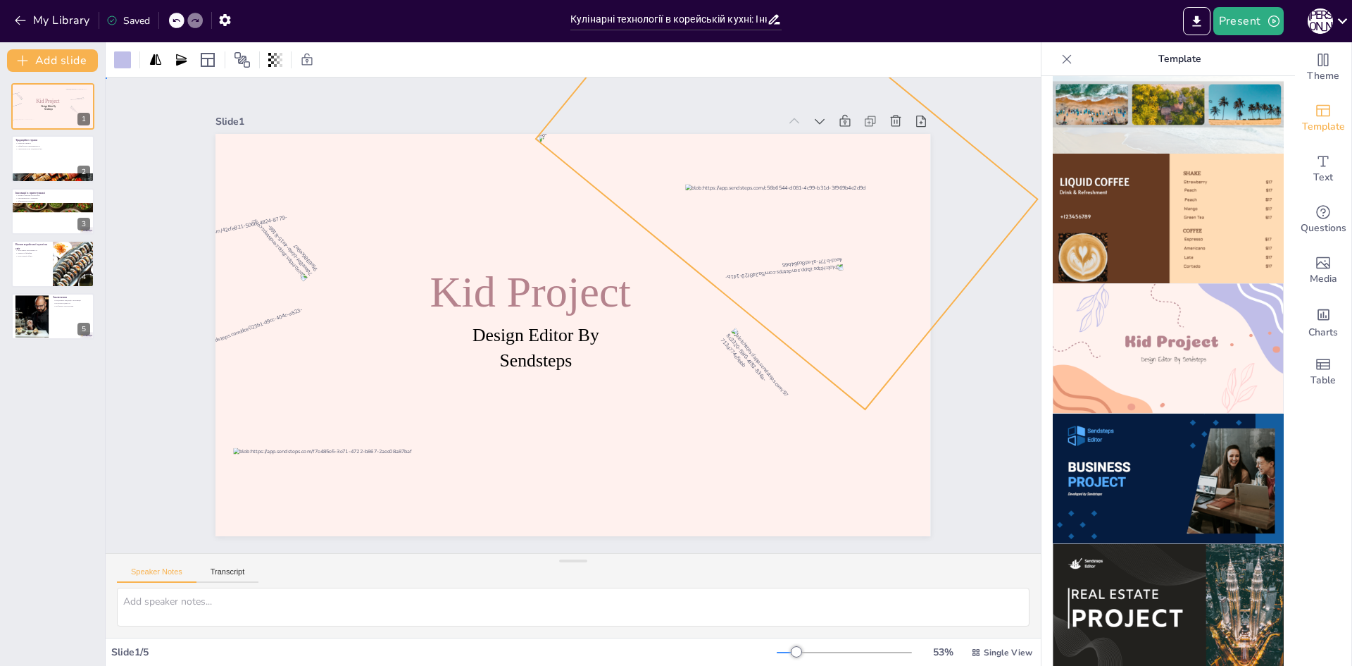
click at [421, 95] on div "Slide 1 Design Editor By Sendsteps Kid Project Slide 2 Традиційні страви Кімчі …" at bounding box center [574, 315] width 840 height 740
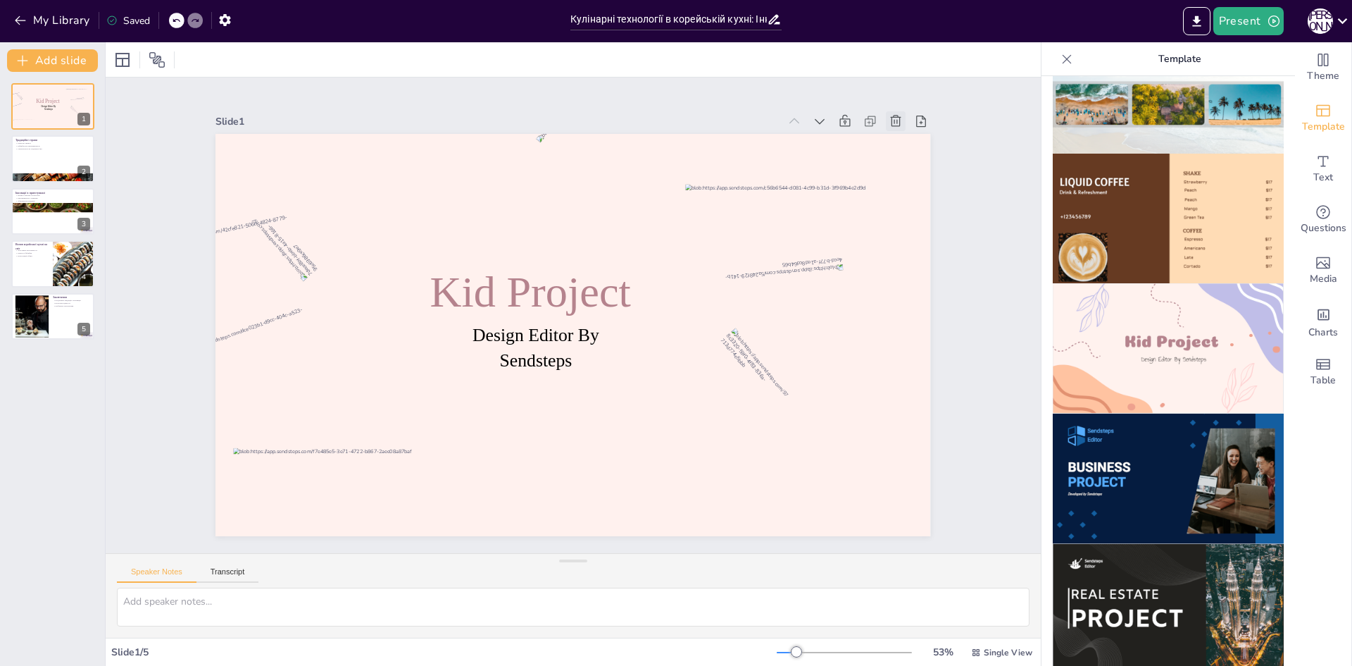
click at [921, 184] on icon at bounding box center [929, 192] width 17 height 17
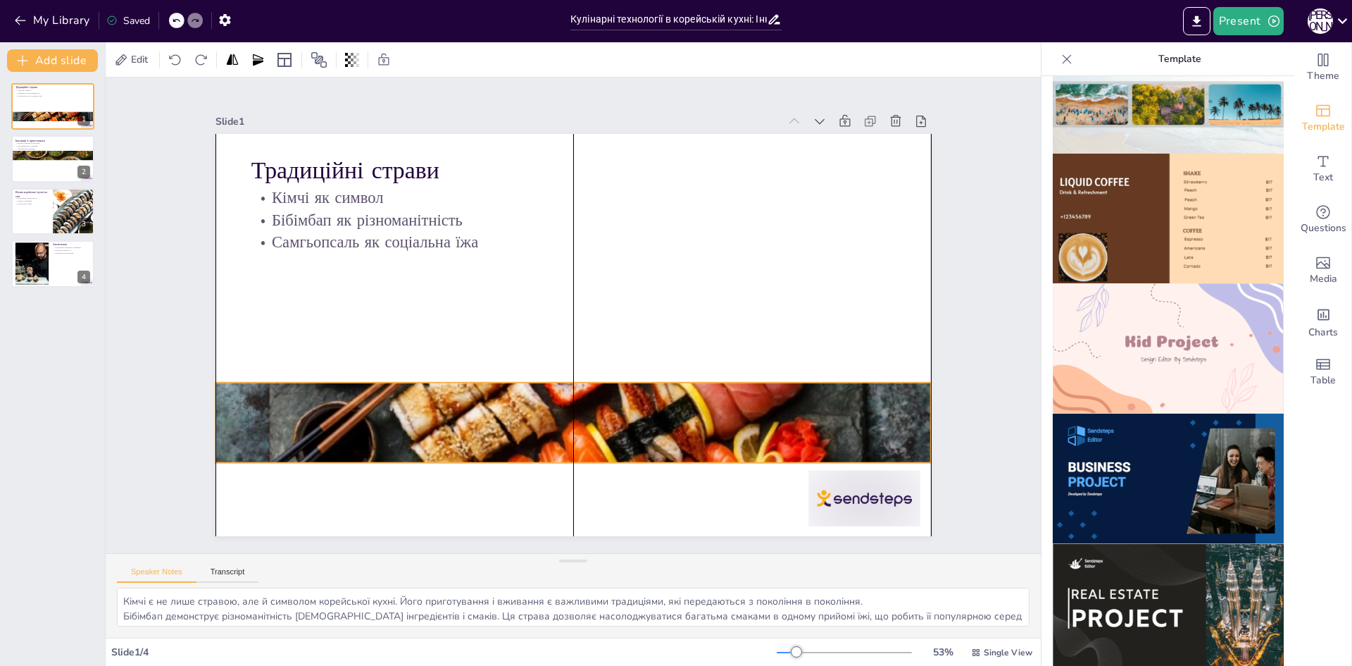
drag, startPoint x: 533, startPoint y: 490, endPoint x: 516, endPoint y: 421, distance: 70.4
click at [516, 421] on div at bounding box center [487, 378] width 766 height 830
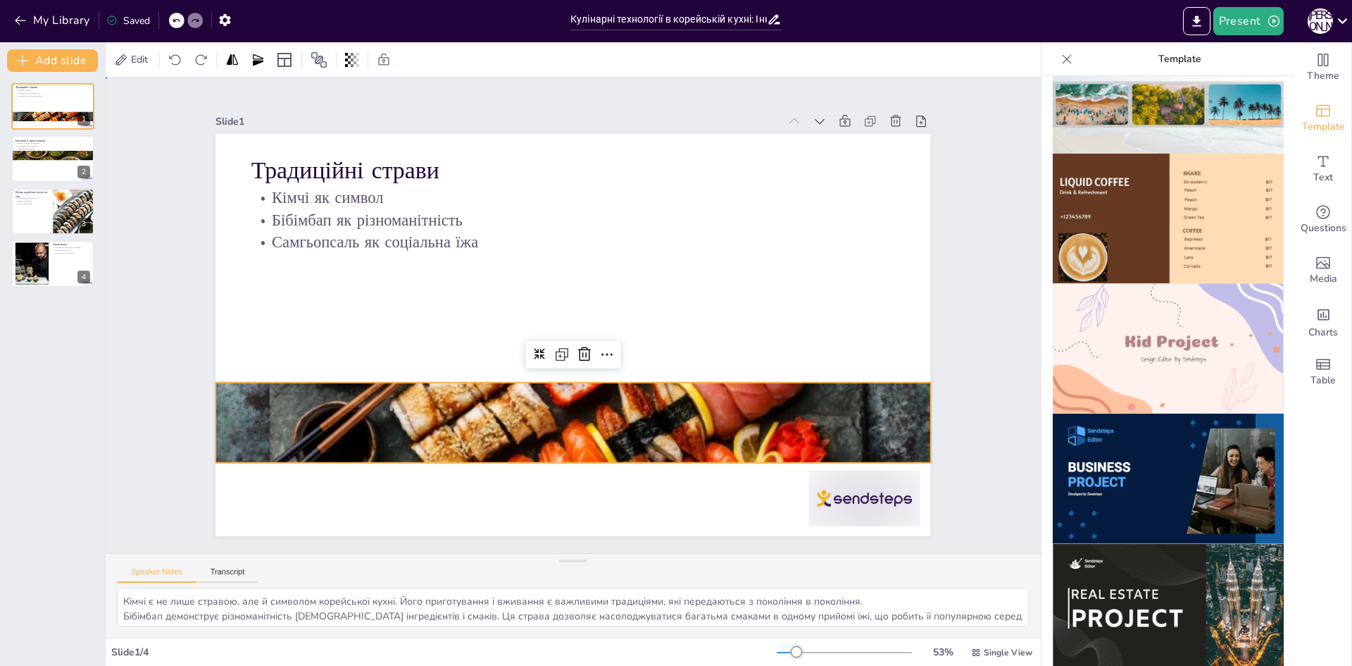
click at [974, 261] on div "Slide 1 Традиційні страви Кімчі як символ Бібімбап як різноманітність Самгьопса…" at bounding box center [573, 315] width 1048 height 815
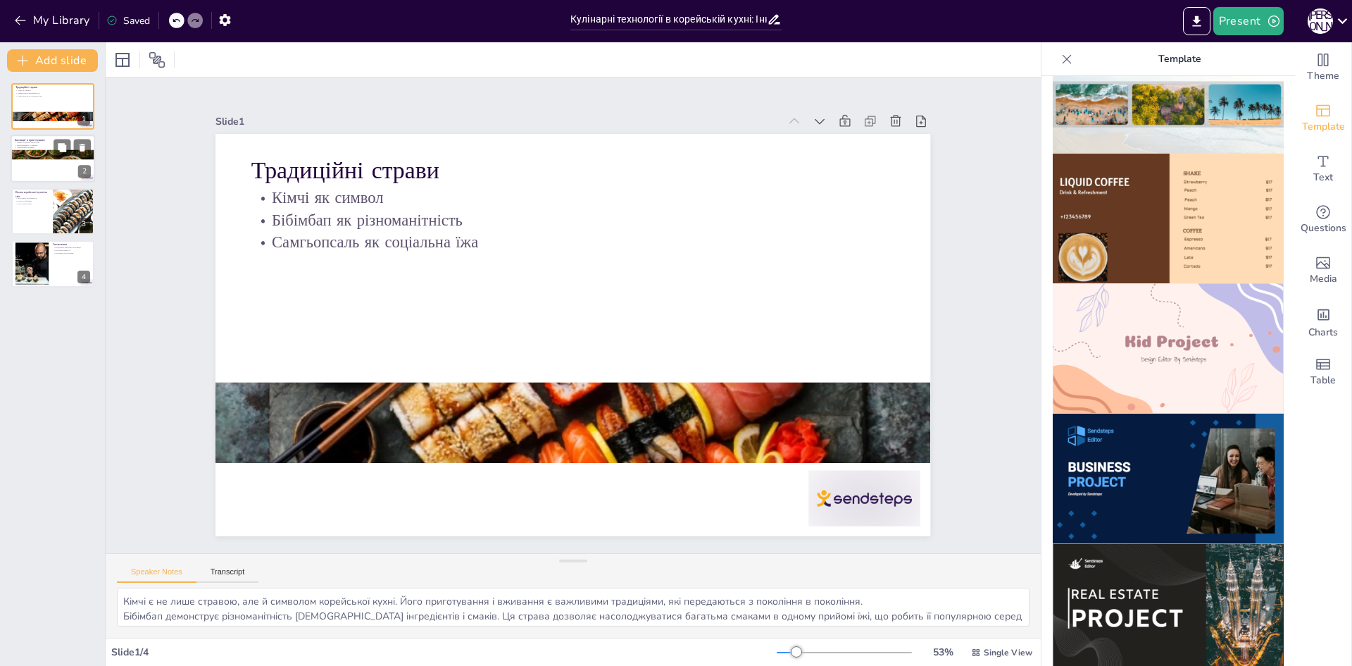
click at [32, 173] on div at bounding box center [53, 159] width 85 height 48
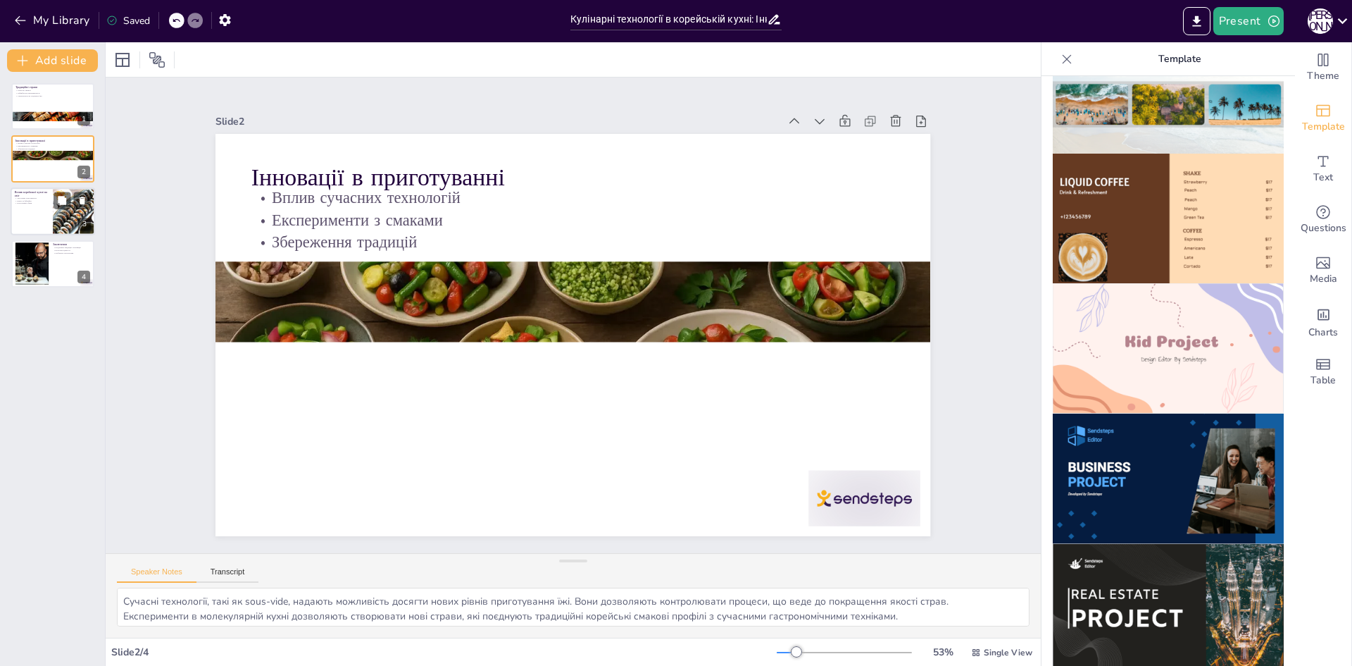
click at [35, 203] on p "Культурний обмін" at bounding box center [32, 203] width 34 height 3
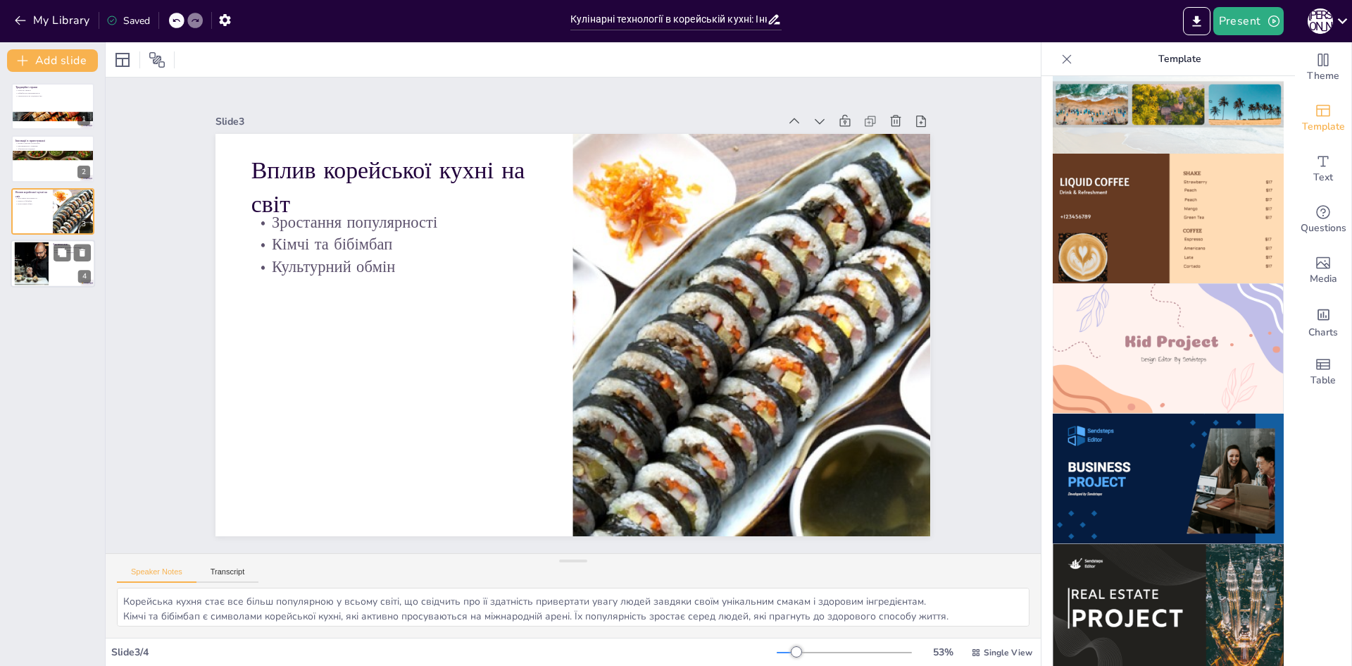
click at [35, 268] on div at bounding box center [32, 263] width 74 height 43
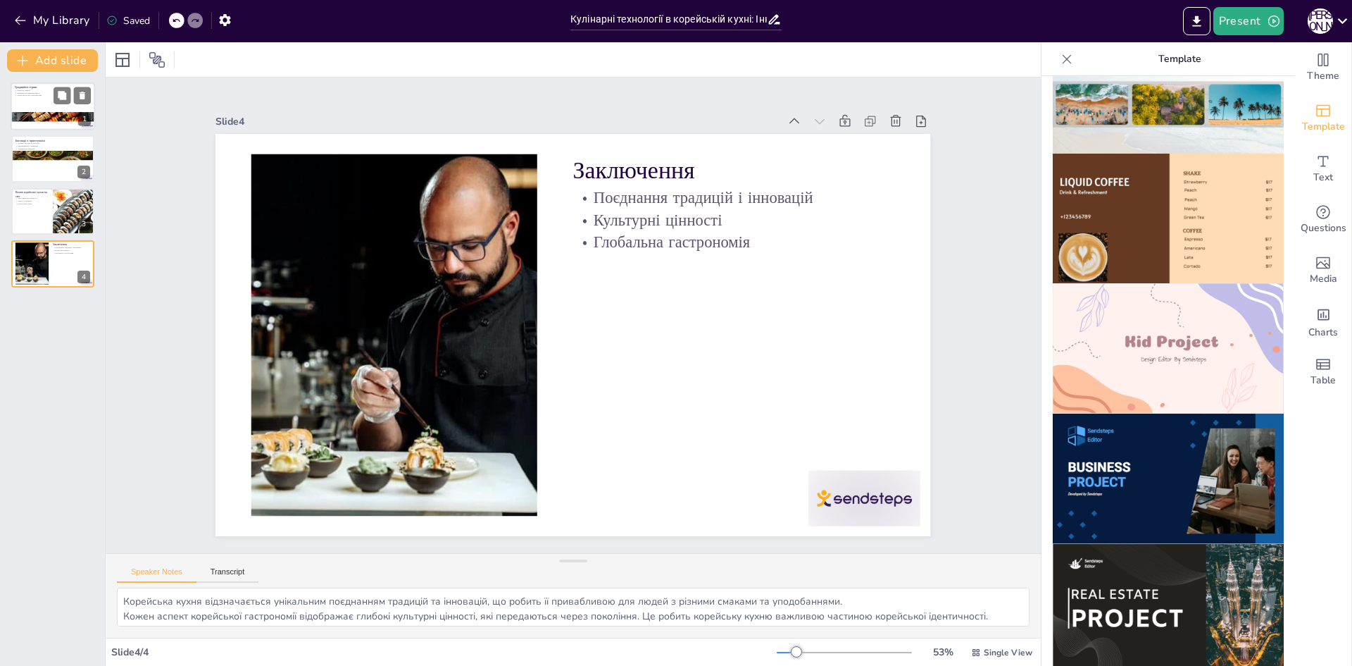
click at [46, 98] on div at bounding box center [53, 106] width 85 height 48
type textarea "Кімчі є не лише стравою, але й символом корейської кухні. Його приготування і в…"
